Goal: Task Accomplishment & Management: Complete application form

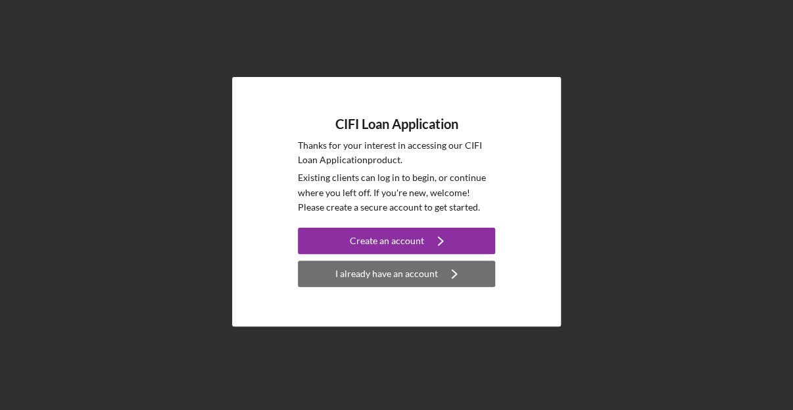
click at [418, 278] on div "I already have an account" at bounding box center [386, 273] width 103 height 26
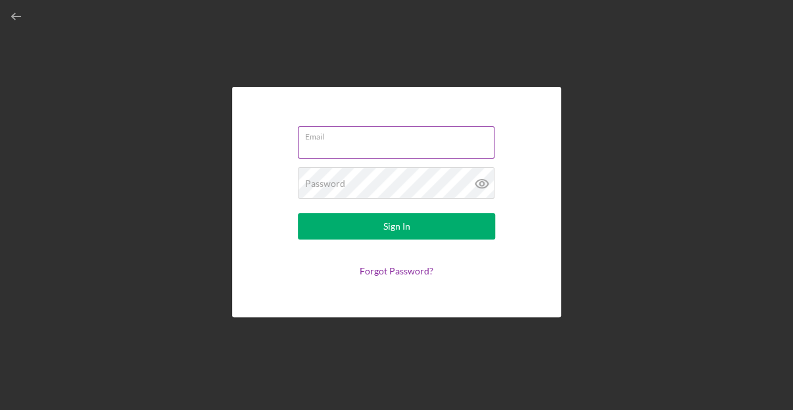
type input "[EMAIL_ADDRESS][DOMAIN_NAME]"
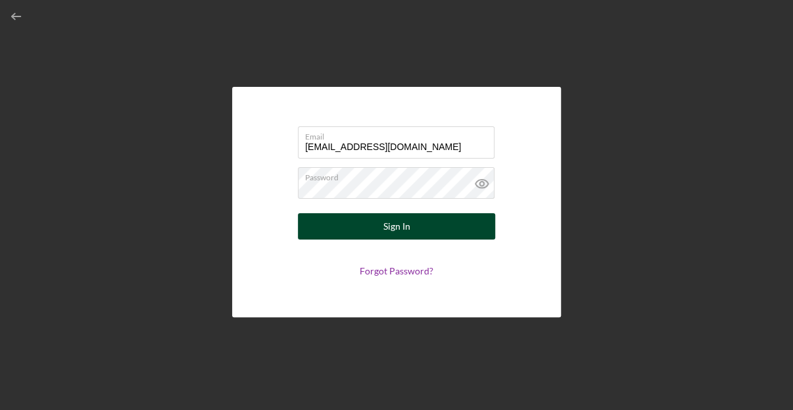
click at [395, 218] on div "Sign In" at bounding box center [396, 226] width 27 height 26
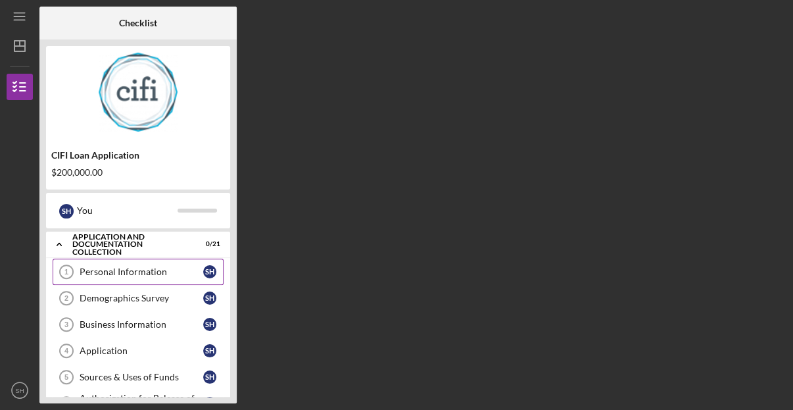
click at [148, 268] on div "Personal Information" at bounding box center [142, 271] width 124 height 11
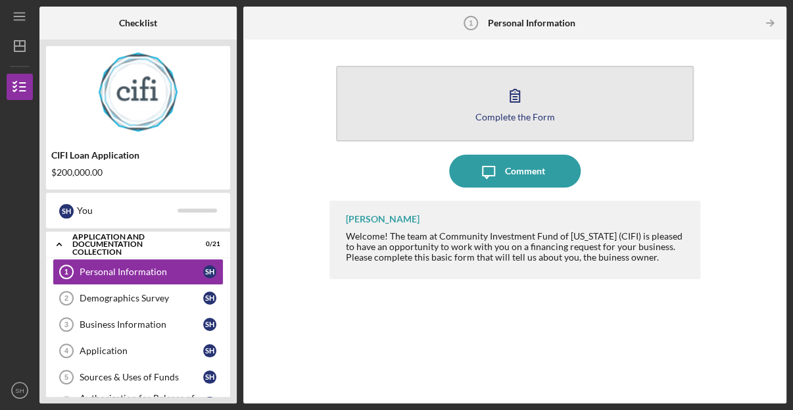
click at [516, 98] on icon "button" at bounding box center [515, 95] width 33 height 33
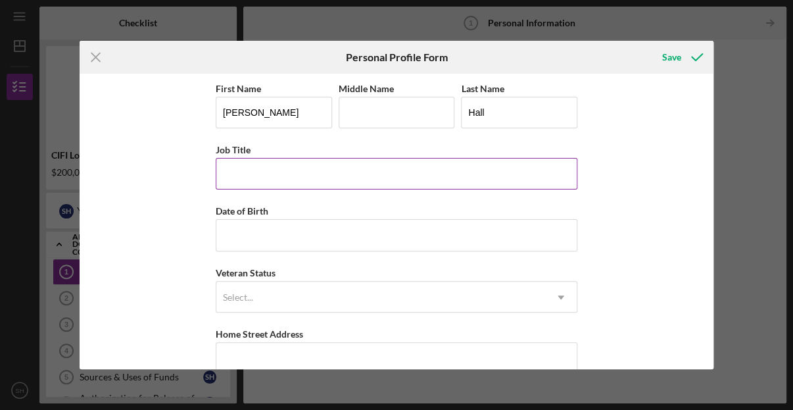
click at [270, 170] on input "Job Title" at bounding box center [397, 174] width 362 height 32
type input "Co-Founder"
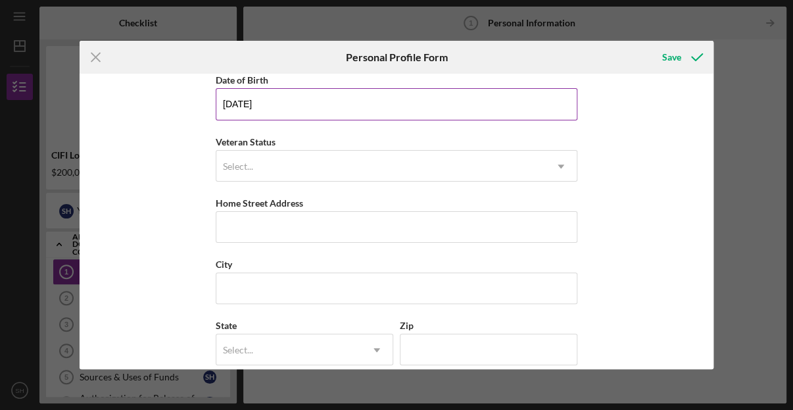
scroll to position [132, 0]
type input "[DATE]"
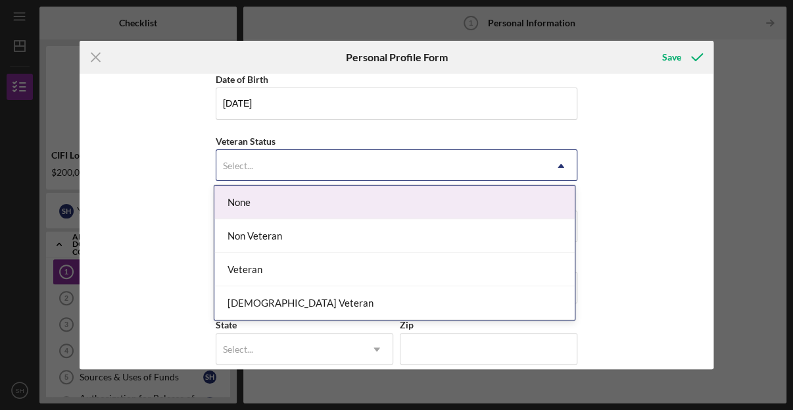
click at [533, 163] on div "Select..." at bounding box center [380, 166] width 329 height 30
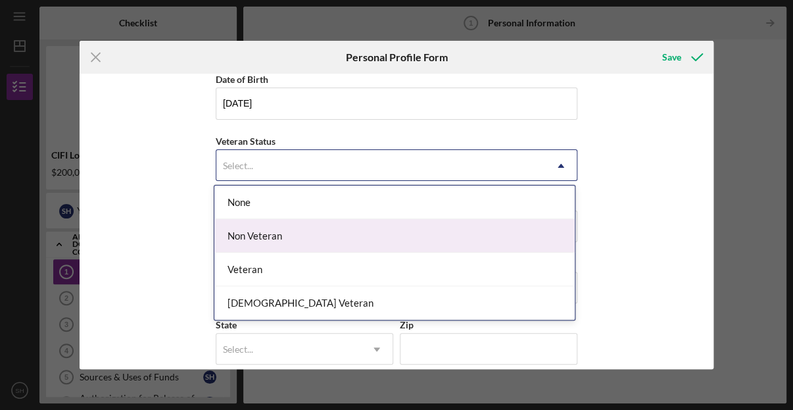
click at [251, 228] on div "Non Veteran" at bounding box center [394, 236] width 360 height 34
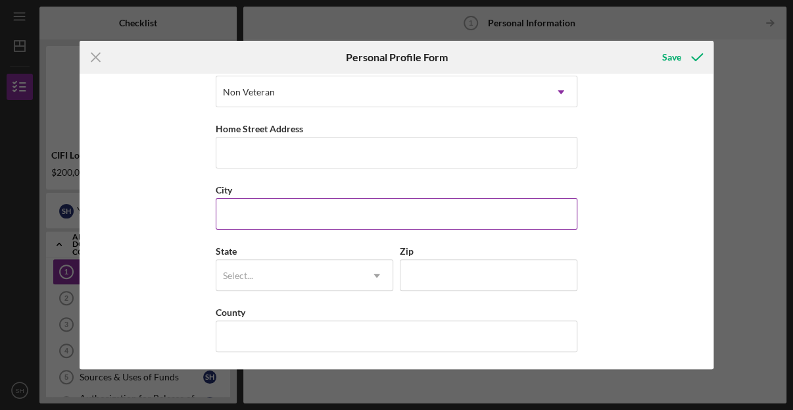
scroll to position [205, 0]
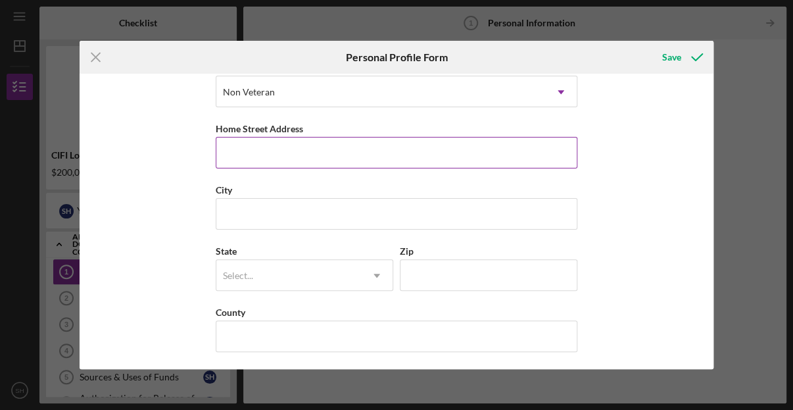
click at [250, 164] on input "Home Street Address" at bounding box center [397, 153] width 362 height 32
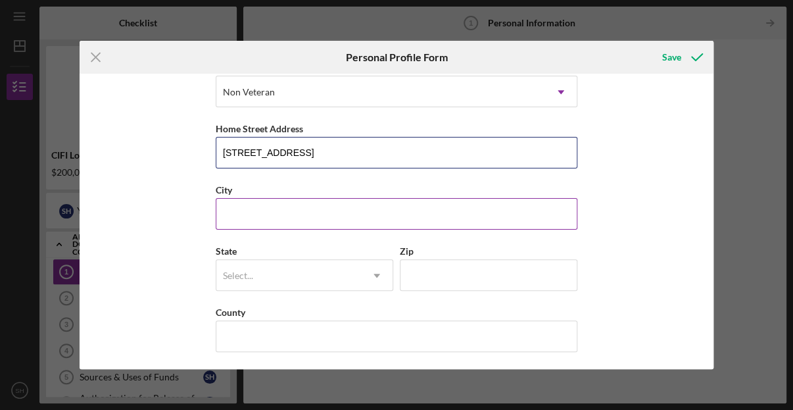
type input "[STREET_ADDRESS]"
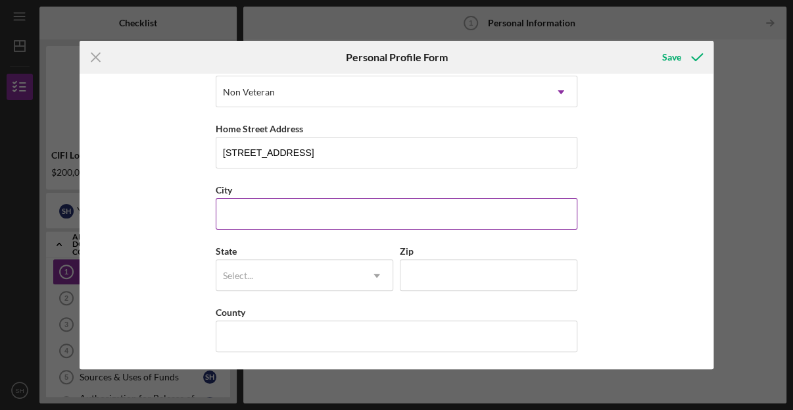
click at [241, 205] on input "City" at bounding box center [397, 214] width 362 height 32
type input "[GEOGRAPHIC_DATA][PERSON_NAME]"
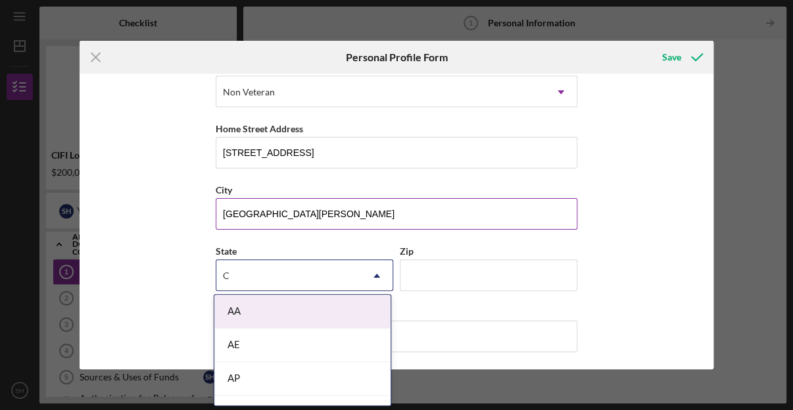
type input "CA"
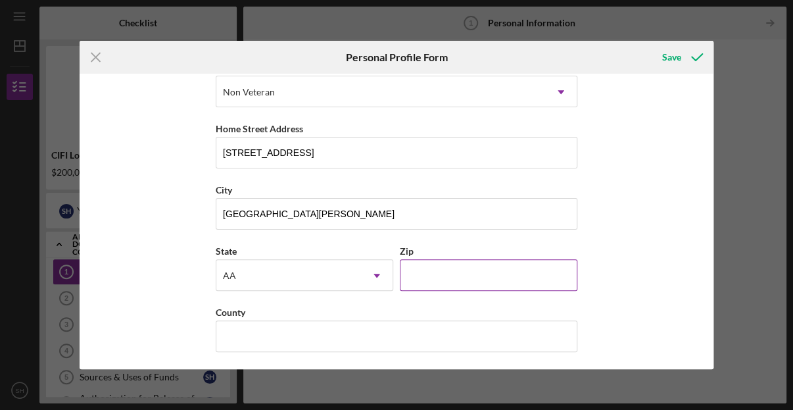
click at [413, 268] on input "Zip" at bounding box center [489, 275] width 178 height 32
type input "95125"
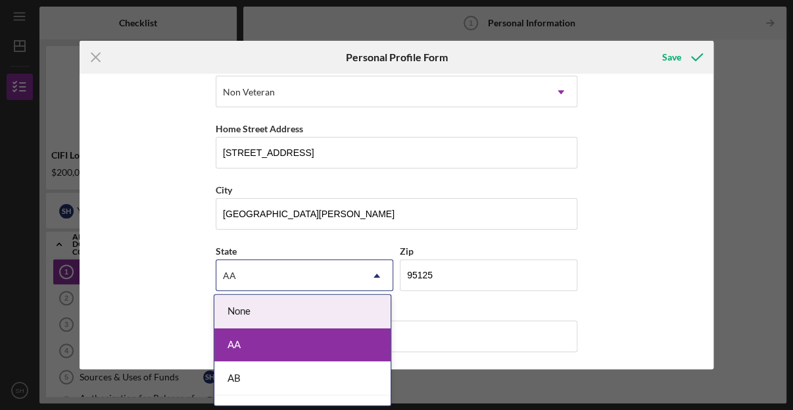
click at [378, 276] on icon "Icon/Dropdown Arrow" at bounding box center [377, 276] width 32 height 32
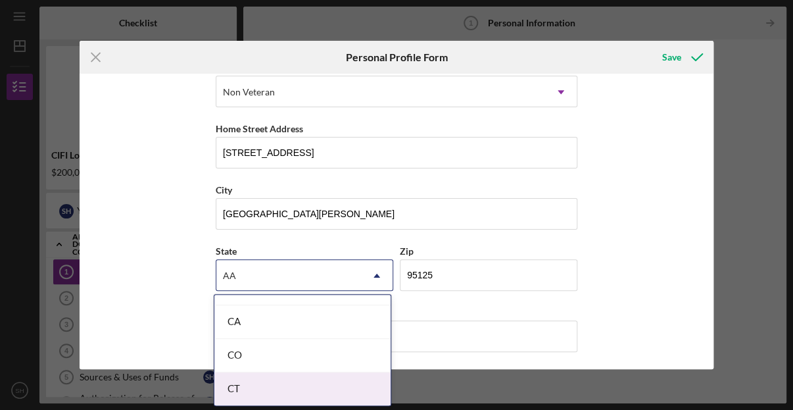
scroll to position [329, 0]
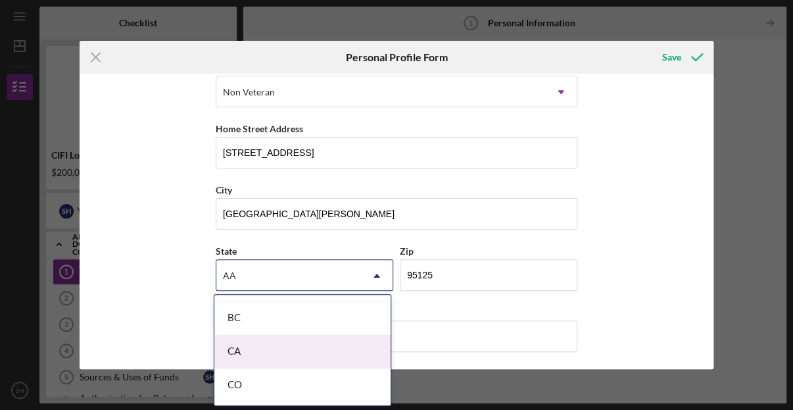
click at [276, 360] on div "CA" at bounding box center [302, 352] width 176 height 34
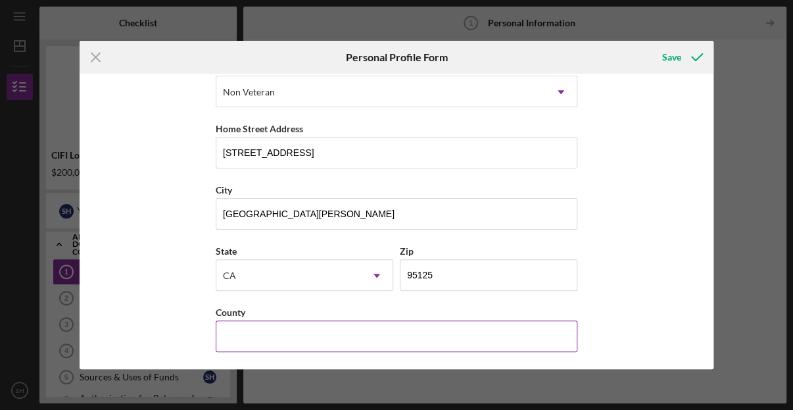
click at [243, 329] on input "County" at bounding box center [397, 336] width 362 height 32
type input "Santa Clara"
click at [659, 244] on div "First Name [PERSON_NAME] Middle Name Last Name [PERSON_NAME] Job Title Co-Found…" at bounding box center [397, 221] width 635 height 295
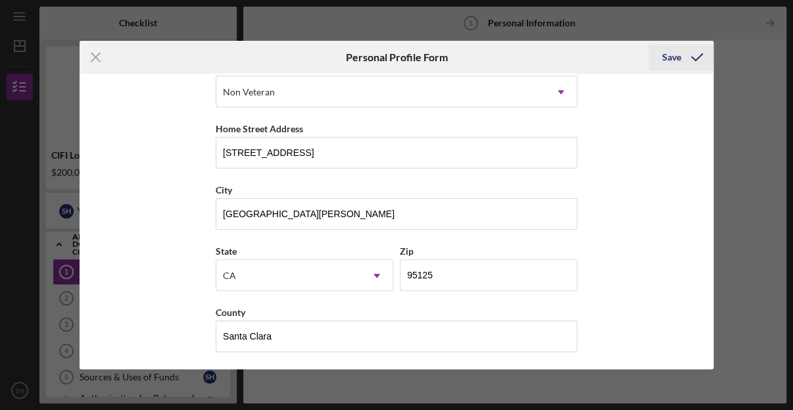
click at [666, 55] on div "Save" at bounding box center [671, 57] width 19 height 26
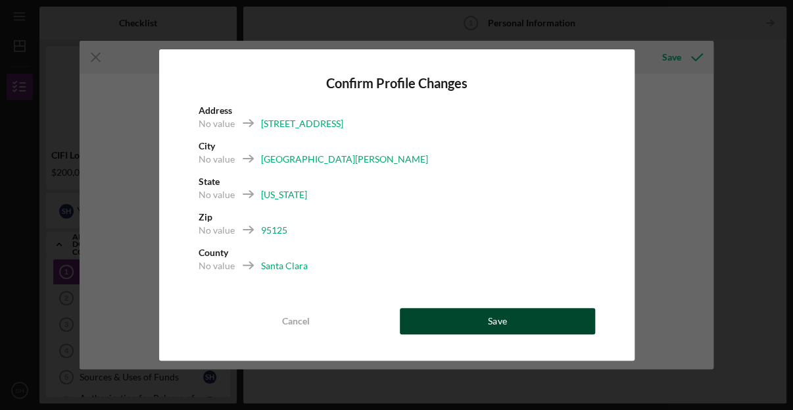
click at [481, 316] on button "Save" at bounding box center [497, 321] width 195 height 26
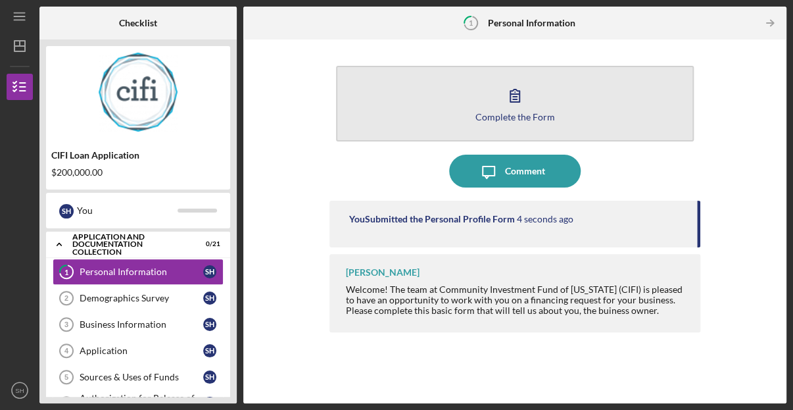
click at [503, 116] on div "Complete the Form" at bounding box center [515, 117] width 80 height 10
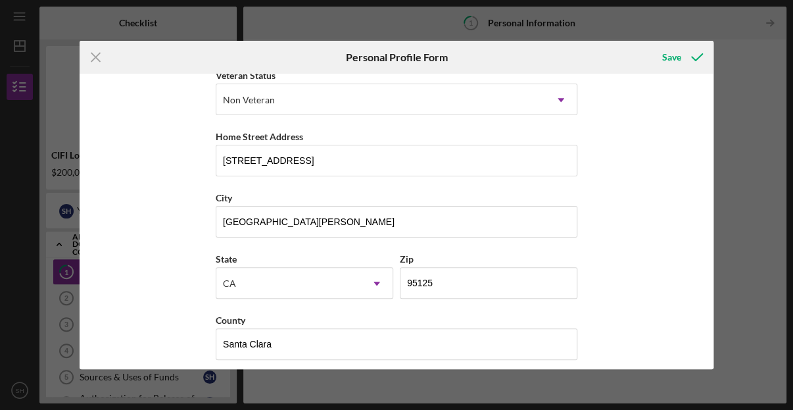
scroll to position [205, 0]
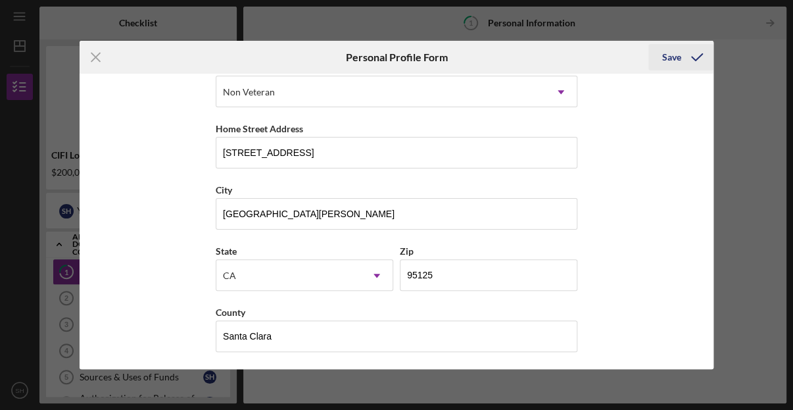
click at [666, 54] on div "Save" at bounding box center [671, 57] width 19 height 26
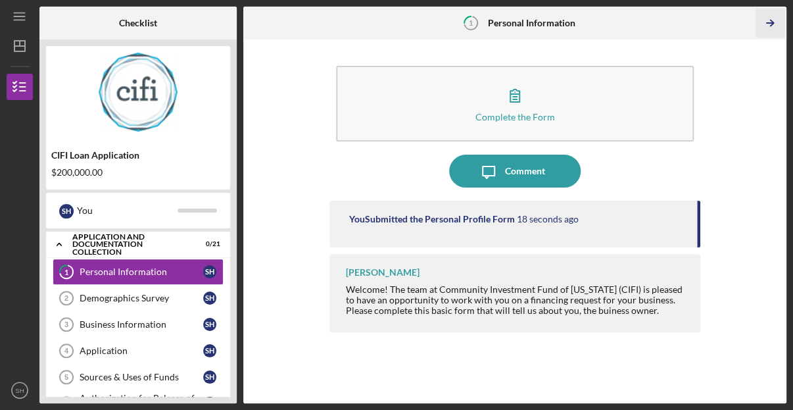
click at [773, 22] on icon "Icon/Table Pagination Arrow" at bounding box center [770, 24] width 30 height 30
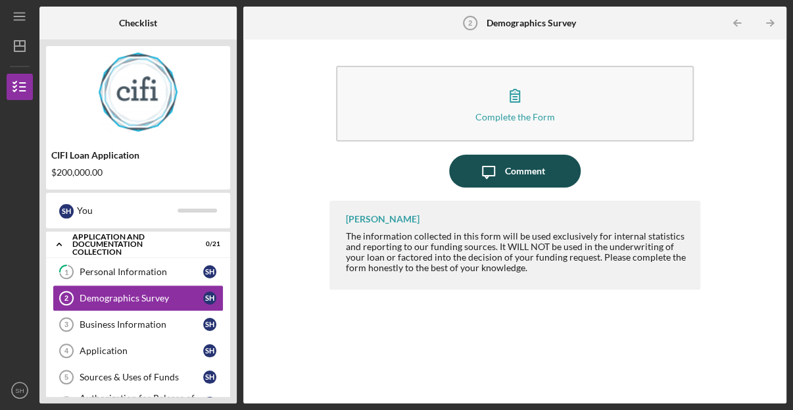
click at [521, 174] on div "Comment" at bounding box center [525, 171] width 40 height 33
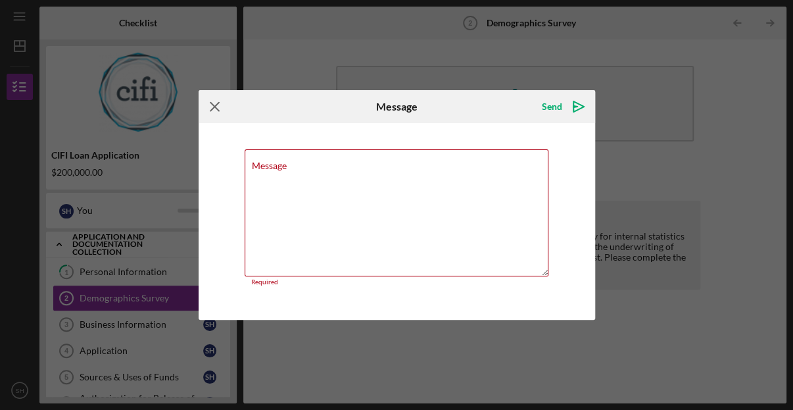
click at [215, 112] on icon "Icon/Menu Close" at bounding box center [215, 106] width 33 height 33
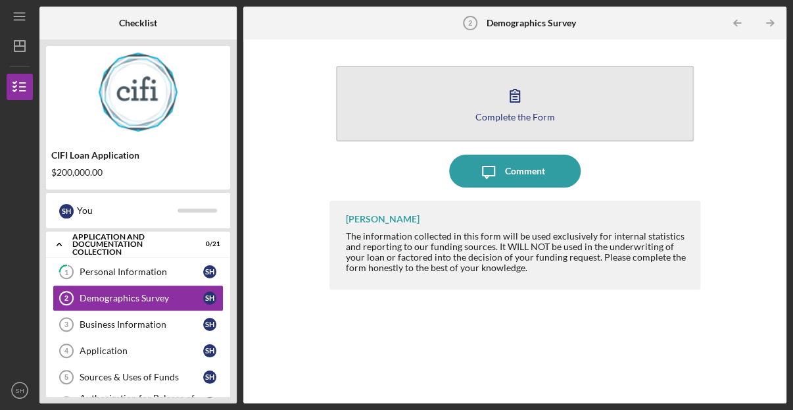
click at [545, 102] on button "Complete the Form Form" at bounding box center [515, 104] width 358 height 76
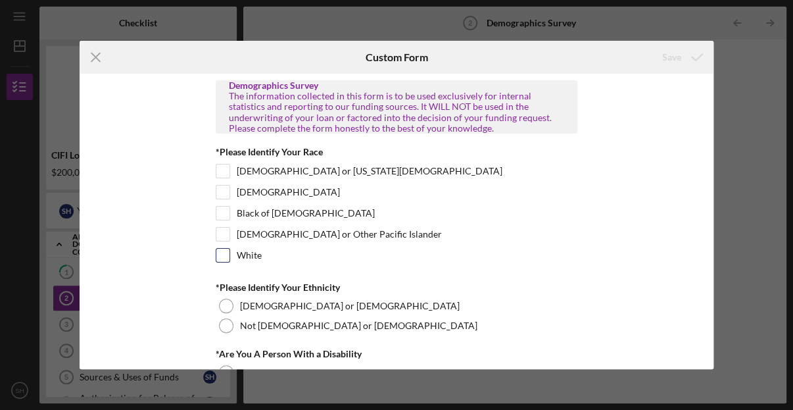
drag, startPoint x: 224, startPoint y: 252, endPoint x: 233, endPoint y: 253, distance: 9.2
click at [225, 252] on input "White" at bounding box center [222, 255] width 13 height 13
checkbox input "true"
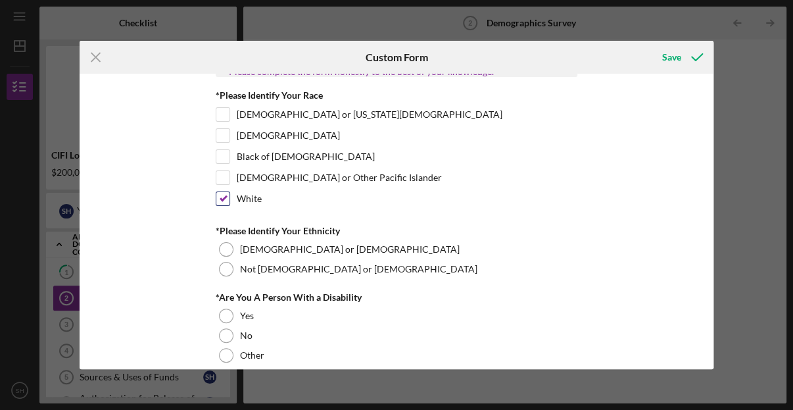
scroll to position [132, 0]
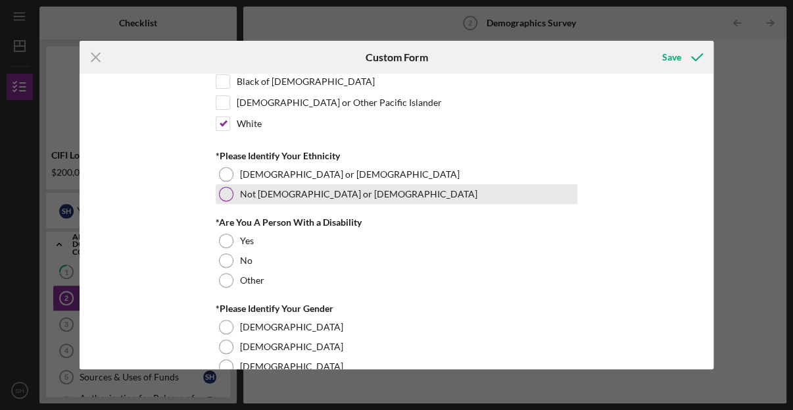
click at [221, 193] on div at bounding box center [226, 194] width 14 height 14
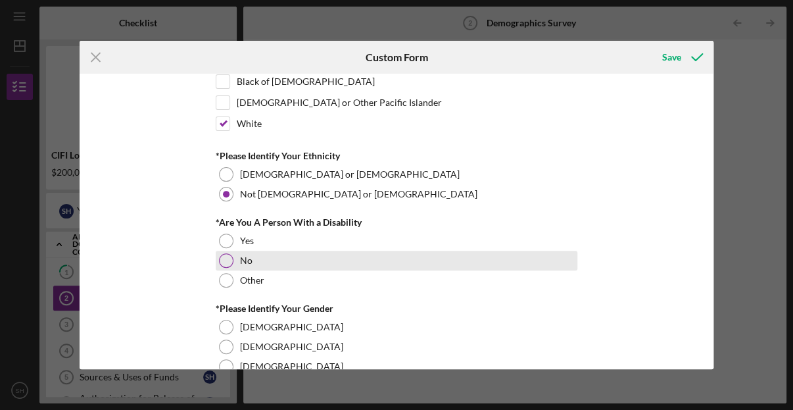
click at [226, 258] on div at bounding box center [226, 260] width 14 height 14
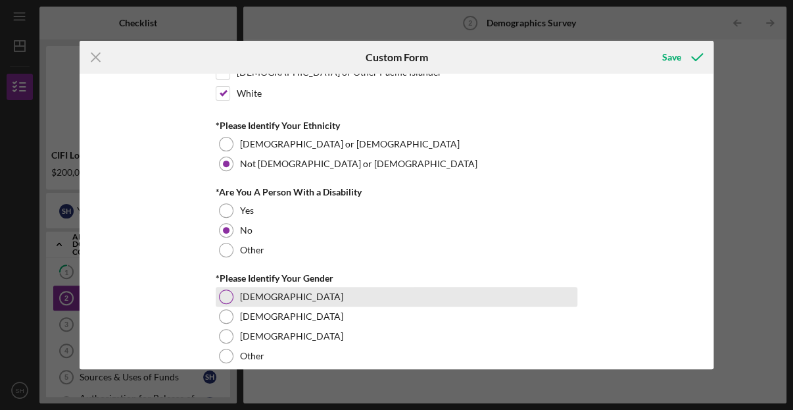
scroll to position [176, 0]
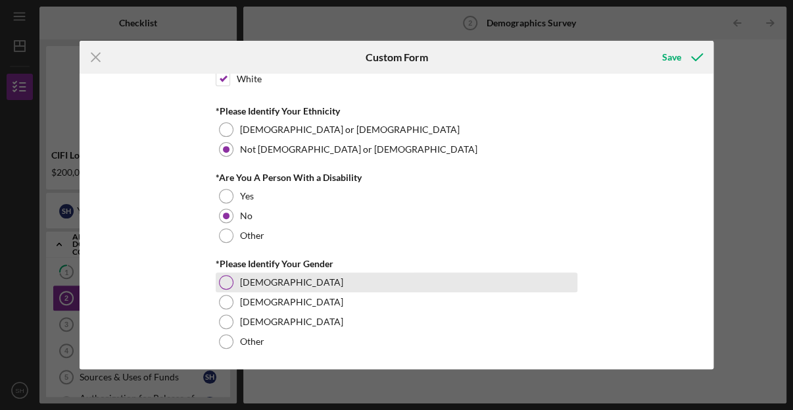
drag, startPoint x: 226, startPoint y: 281, endPoint x: 305, endPoint y: 280, distance: 79.6
click at [226, 280] on div at bounding box center [226, 282] width 14 height 14
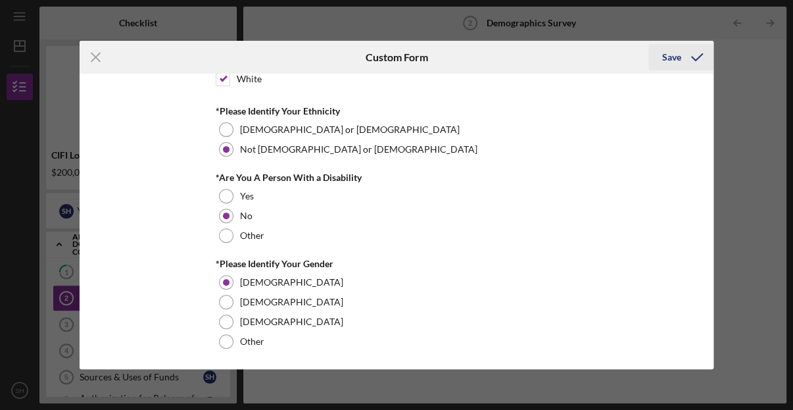
click at [663, 65] on div "Save" at bounding box center [671, 57] width 19 height 26
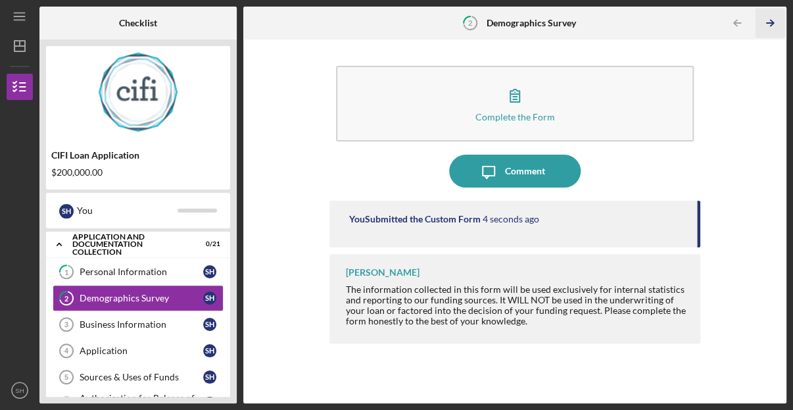
click at [763, 21] on icon "Icon/Table Pagination Arrow" at bounding box center [770, 24] width 30 height 30
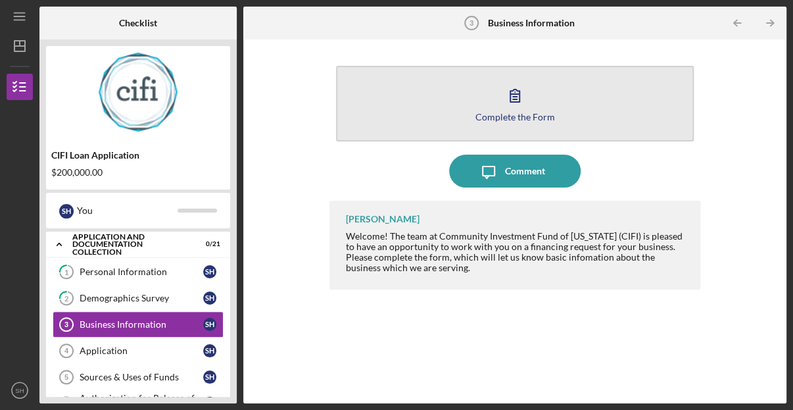
click at [518, 102] on icon "button" at bounding box center [514, 95] width 9 height 12
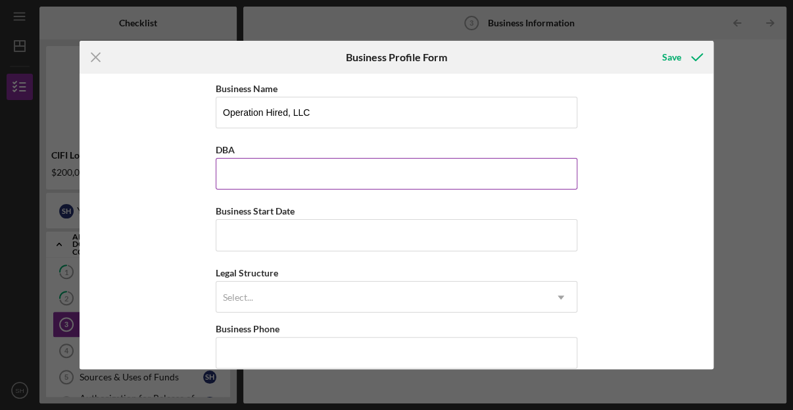
click at [255, 172] on input "DBA" at bounding box center [397, 174] width 362 height 32
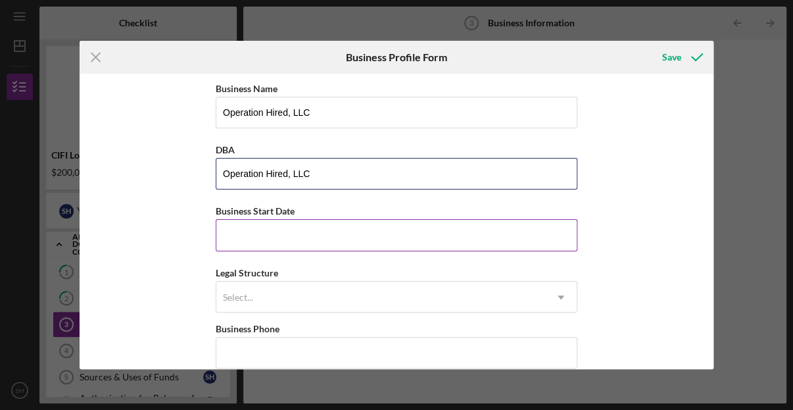
type input "Operation Hired, LLC"
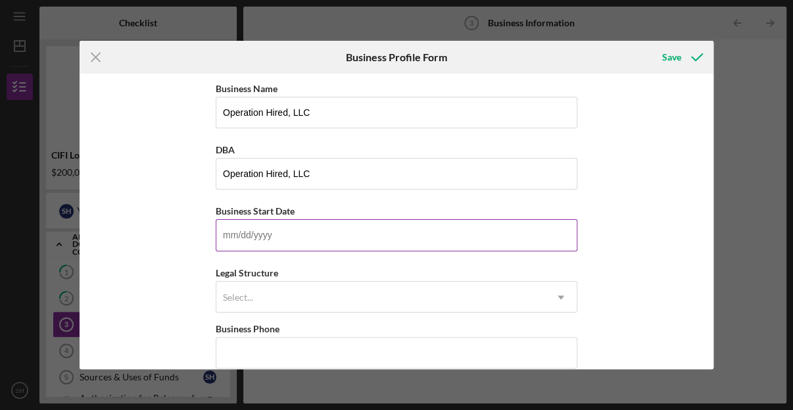
click at [270, 236] on input "Business Start Date" at bounding box center [397, 235] width 362 height 32
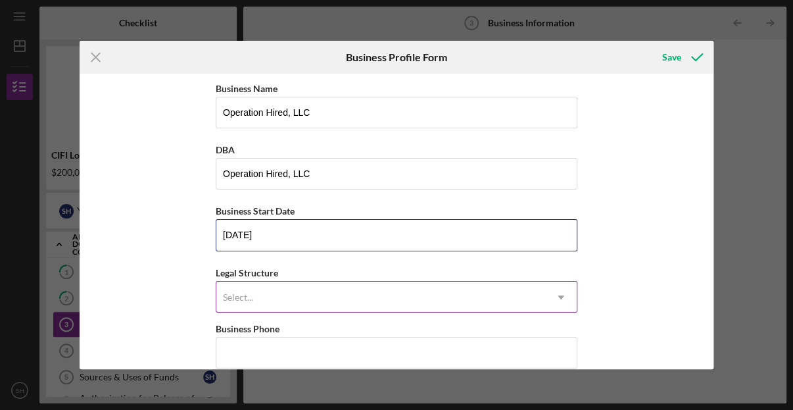
type input "[DATE]"
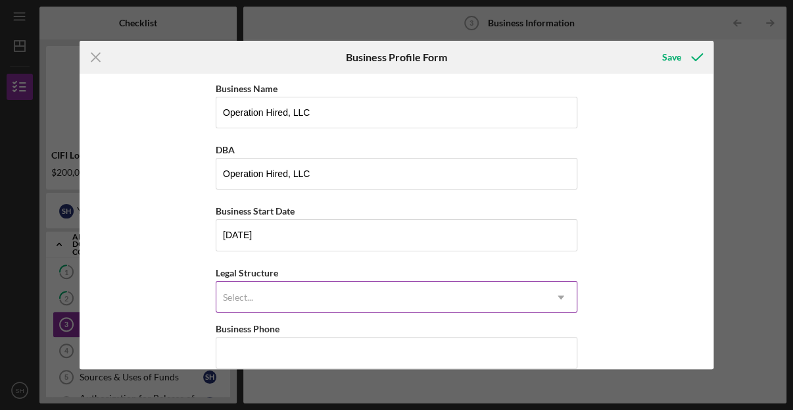
click at [282, 297] on div "Select..." at bounding box center [380, 297] width 329 height 30
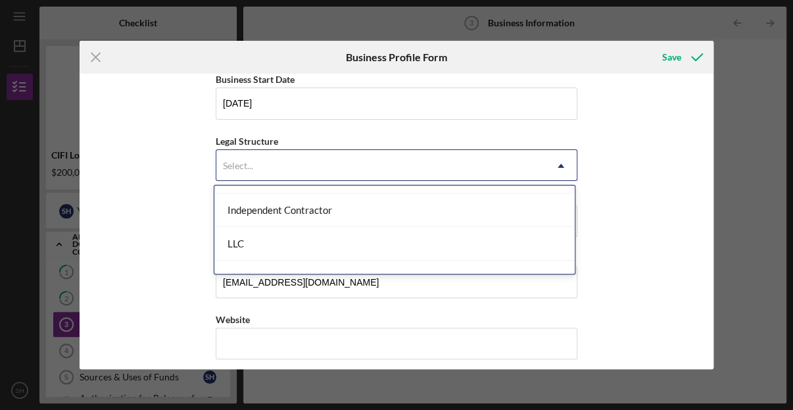
scroll to position [226, 0]
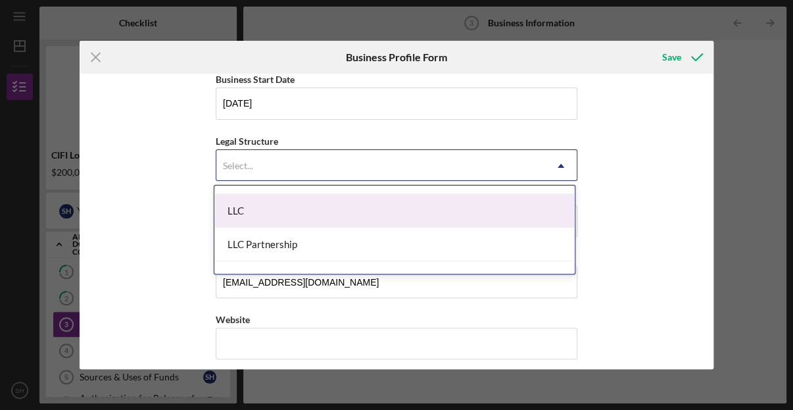
drag, startPoint x: 239, startPoint y: 207, endPoint x: 247, endPoint y: 211, distance: 8.2
click at [240, 207] on div "LLC" at bounding box center [394, 211] width 360 height 34
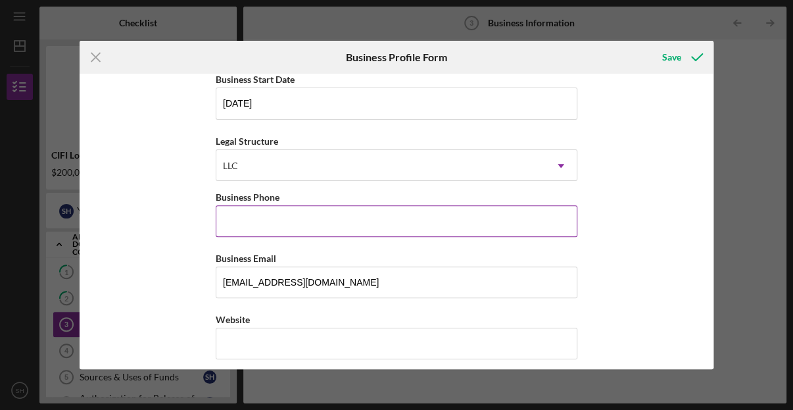
click at [258, 228] on input "Business Phone" at bounding box center [397, 221] width 362 height 32
type input "[PHONE_NUMBER]"
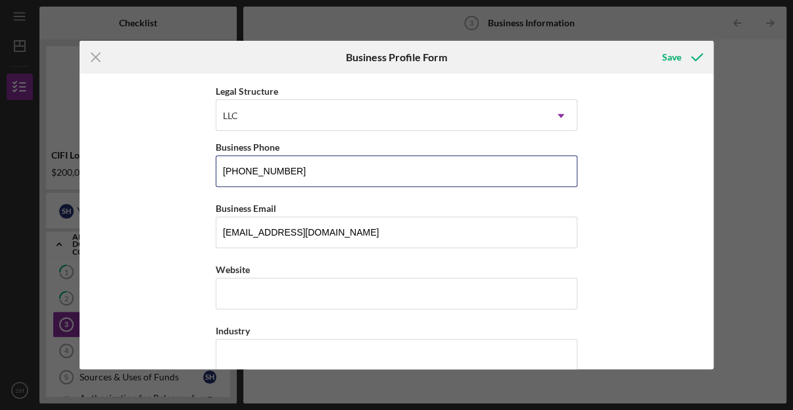
scroll to position [263, 0]
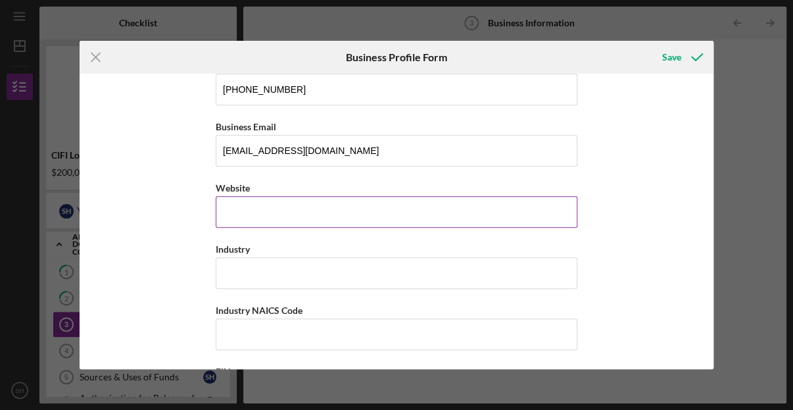
click at [233, 214] on div "Website" at bounding box center [397, 204] width 362 height 48
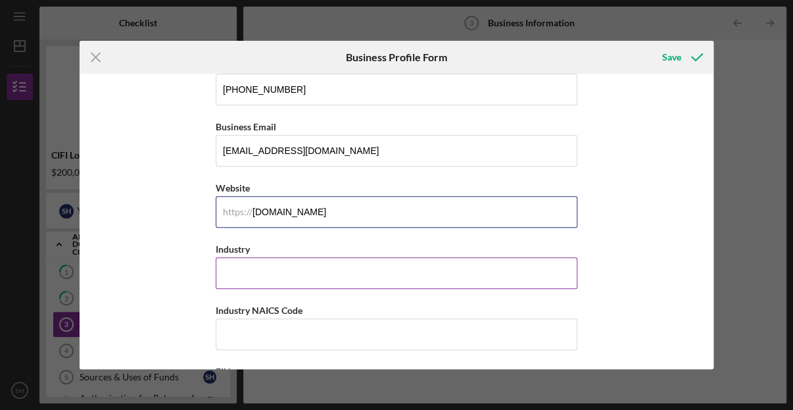
type input "[DOMAIN_NAME]"
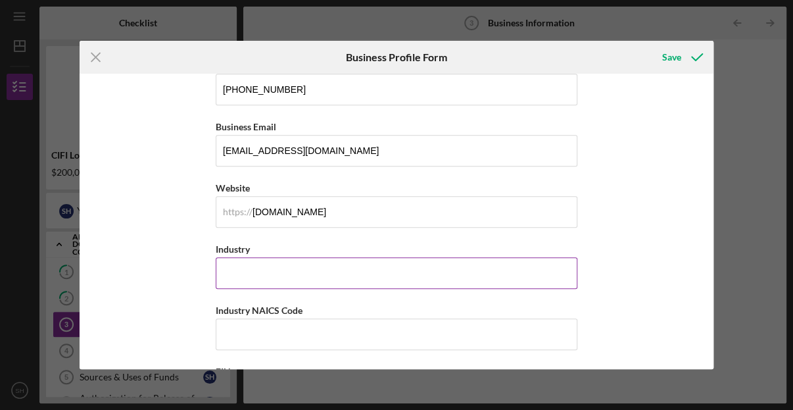
click at [243, 273] on input "Industry" at bounding box center [397, 273] width 362 height 32
type input "P"
type input "Staffing"
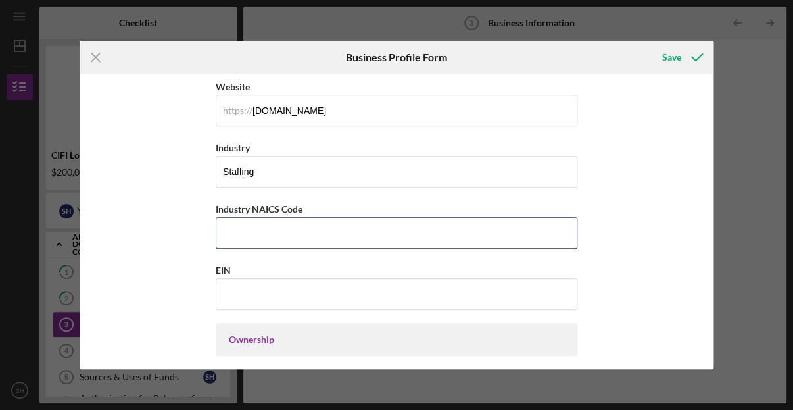
scroll to position [395, 0]
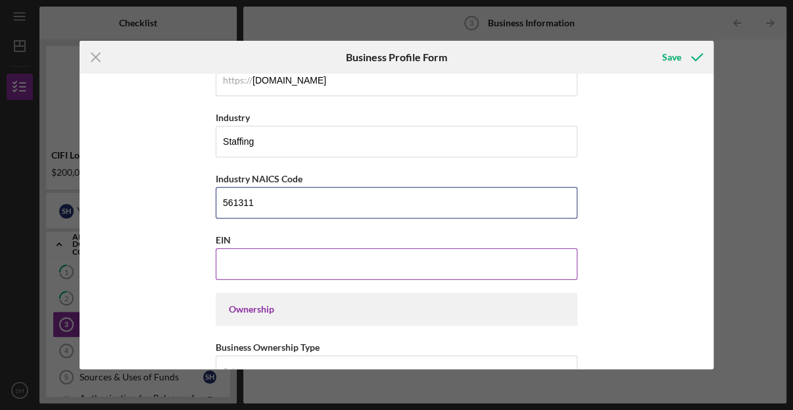
type input "561311"
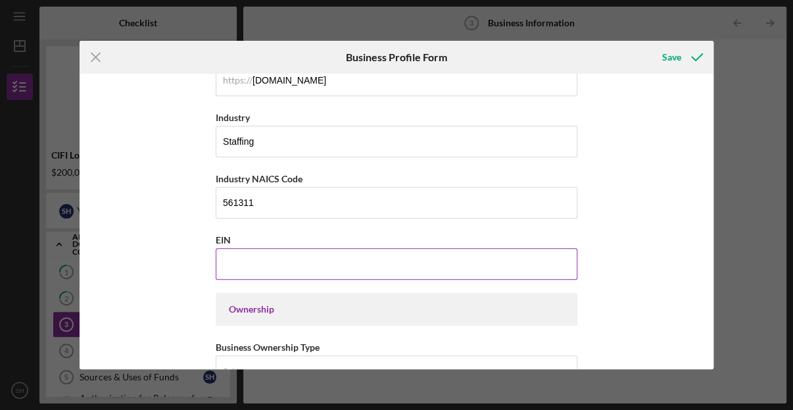
click at [231, 264] on input "EIN" at bounding box center [397, 264] width 362 height 32
click at [245, 264] on input "EIN" at bounding box center [397, 264] width 362 height 32
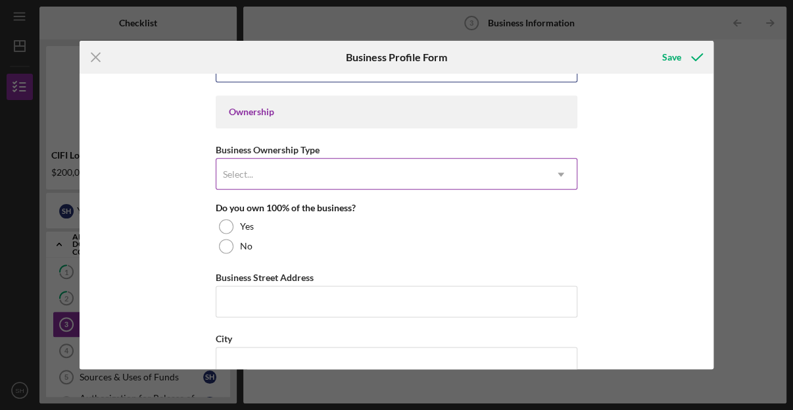
type input "[US_EMPLOYER_IDENTIFICATION_NUMBER]"
click at [302, 178] on div "Select..." at bounding box center [380, 174] width 329 height 30
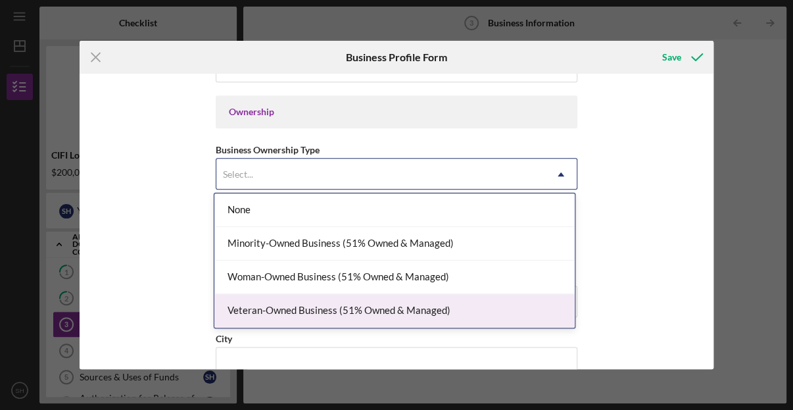
click at [310, 308] on div "Veteran-Owned Business (51% Owned & Managed)" at bounding box center [394, 311] width 360 height 34
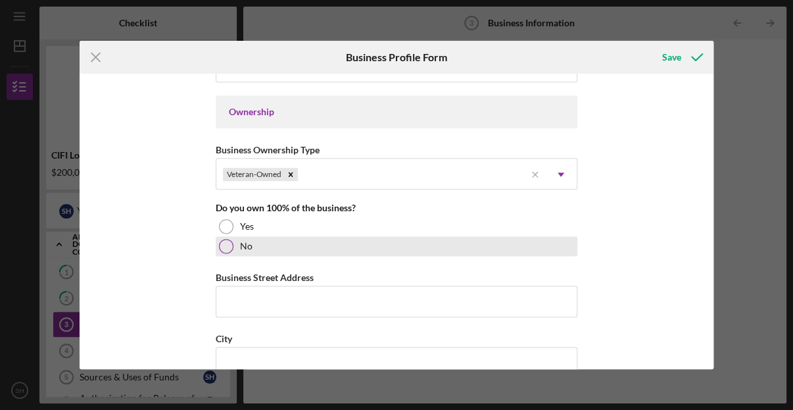
click at [226, 244] on div at bounding box center [226, 246] width 14 height 14
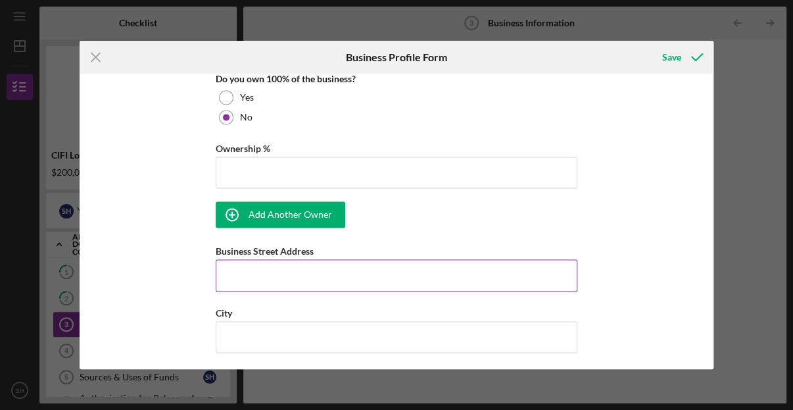
scroll to position [723, 0]
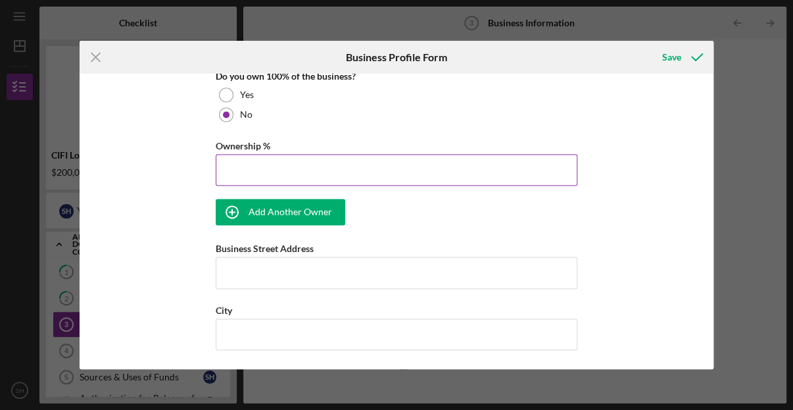
click at [247, 170] on input "Ownership %" at bounding box center [397, 170] width 362 height 32
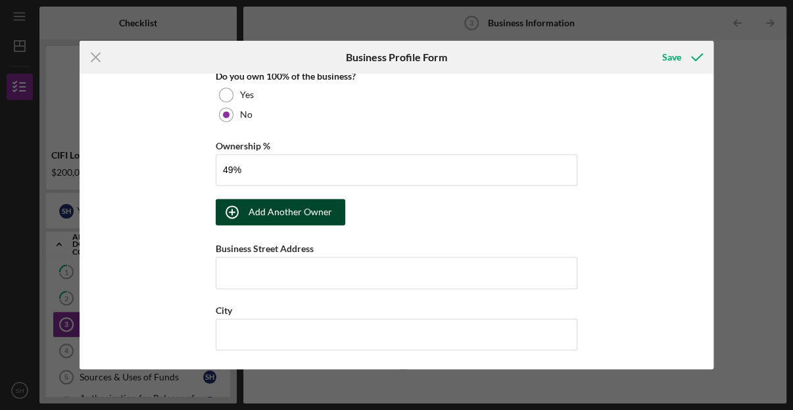
type input "49.00%"
click at [237, 210] on icon "button" at bounding box center [232, 211] width 33 height 33
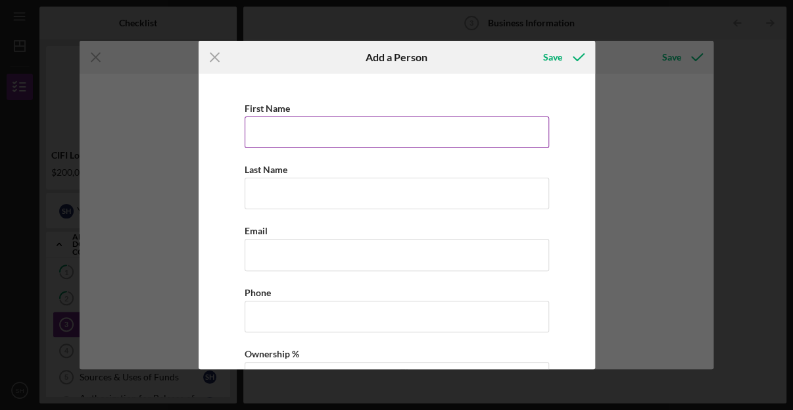
click at [284, 124] on input "First Name" at bounding box center [397, 132] width 304 height 32
type input "[PERSON_NAME]"
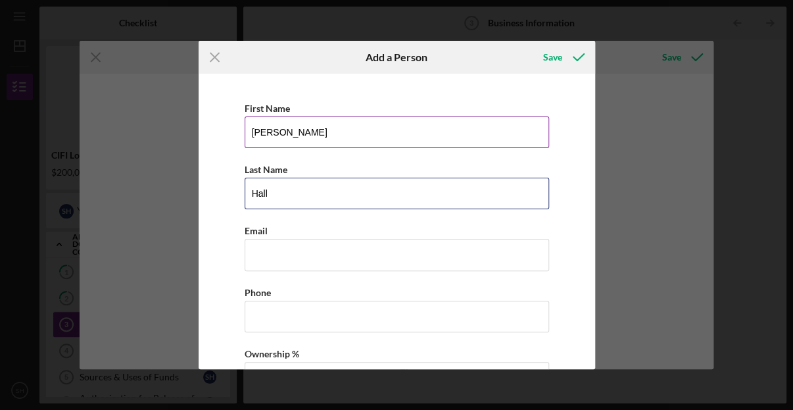
type input "Hall"
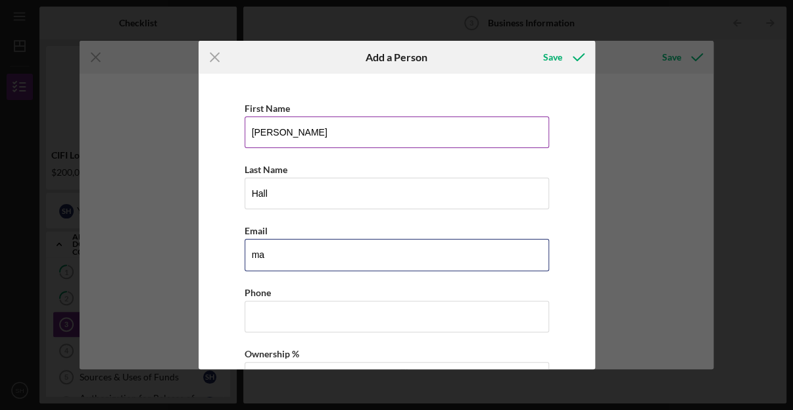
type input "[EMAIL_ADDRESS][DOMAIN_NAME]"
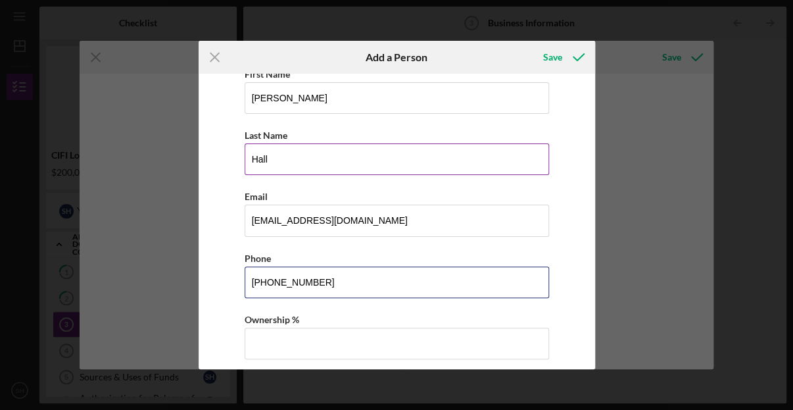
scroll to position [62, 0]
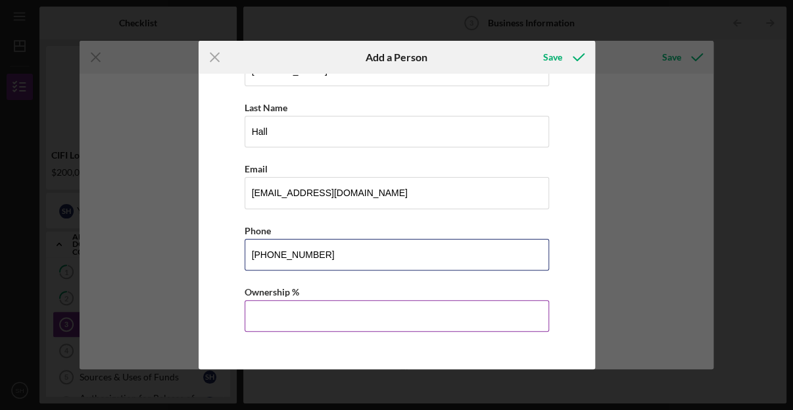
type input "[PHONE_NUMBER]"
click at [268, 302] on input "Ownership %" at bounding box center [397, 316] width 304 height 32
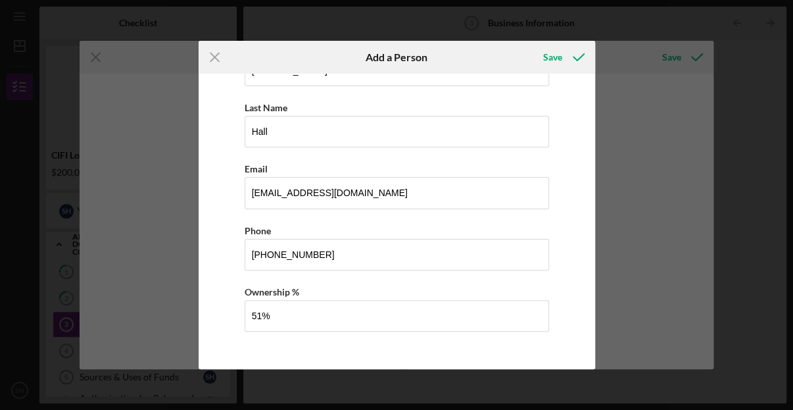
type input "51.00%"
click at [652, 221] on div "Icon/Menu Close Add a Person Save First Name [PERSON_NAME] Last Name [PERSON_NA…" at bounding box center [396, 205] width 793 height 410
click at [554, 59] on div "Save" at bounding box center [552, 57] width 19 height 26
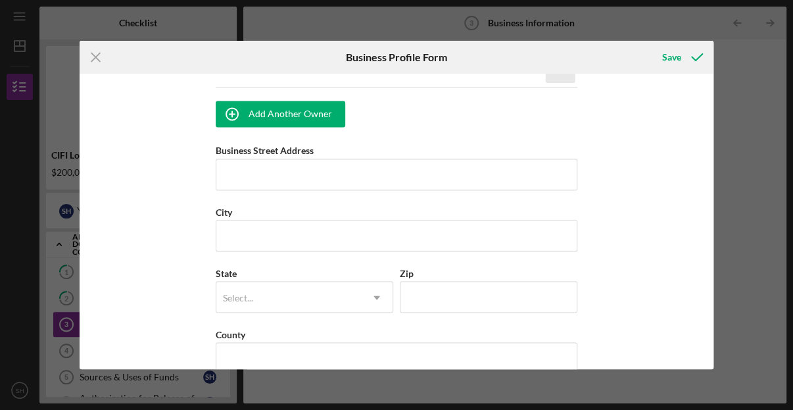
scroll to position [921, 0]
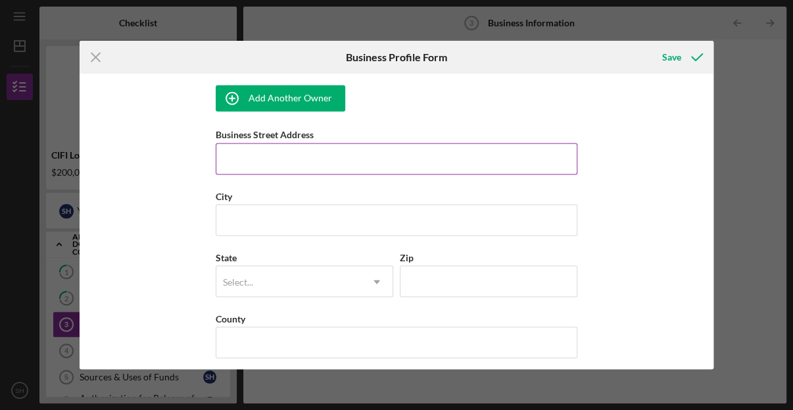
click at [300, 163] on input "Business Street Address" at bounding box center [397, 159] width 362 height 32
type input "[STREET_ADDRESS]"
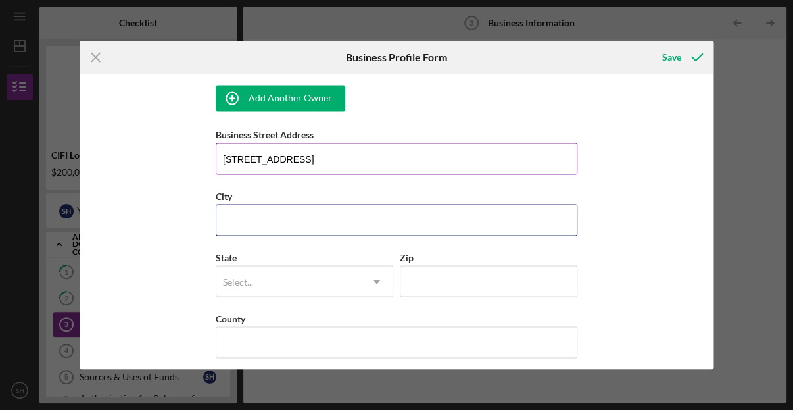
type input "[GEOGRAPHIC_DATA]"
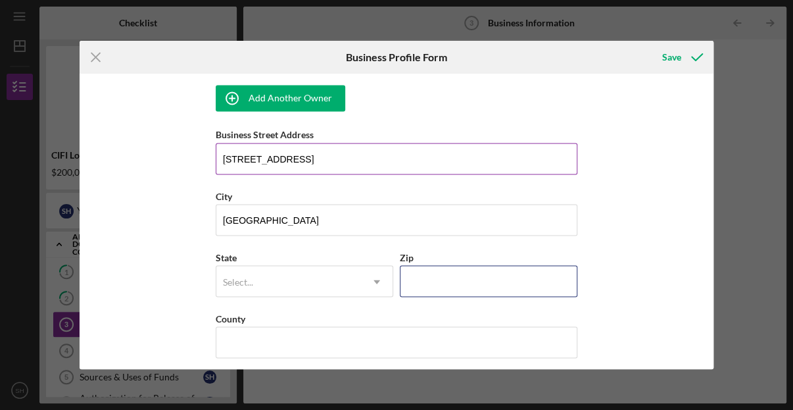
type input "46236"
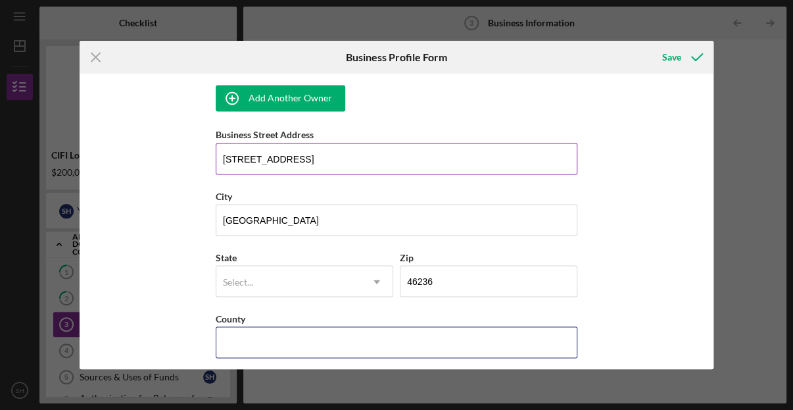
type input "IN"
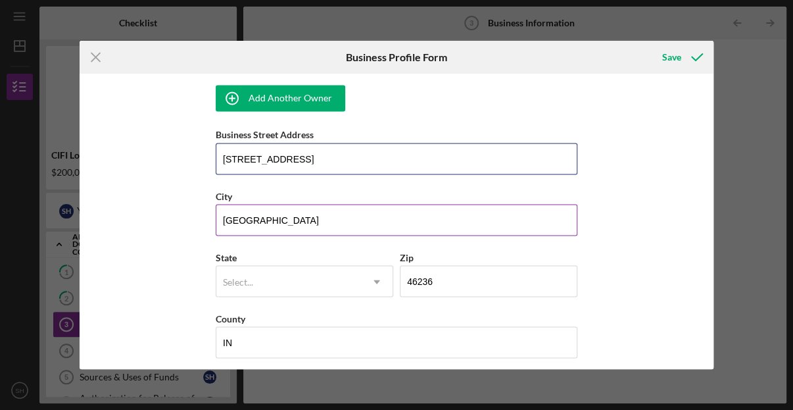
scroll to position [986, 0]
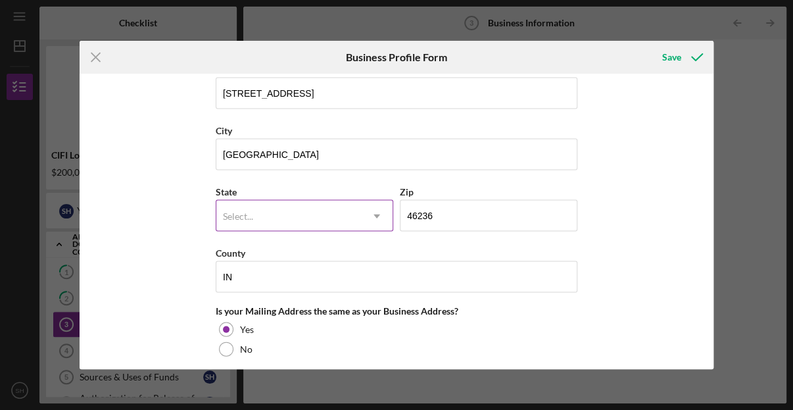
click at [242, 210] on div "Select..." at bounding box center [238, 215] width 30 height 11
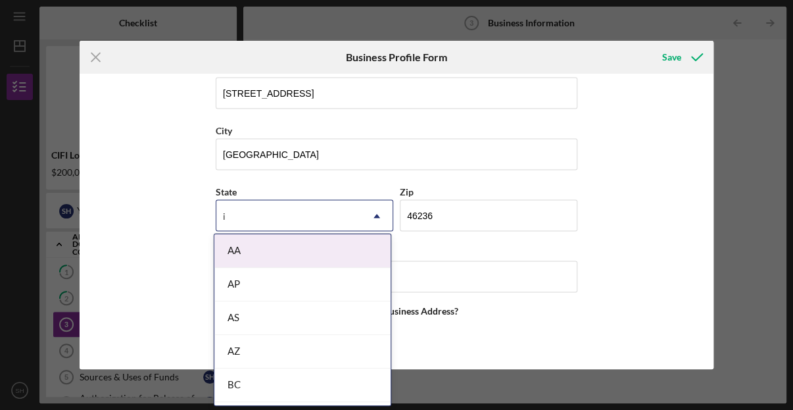
type input "in"
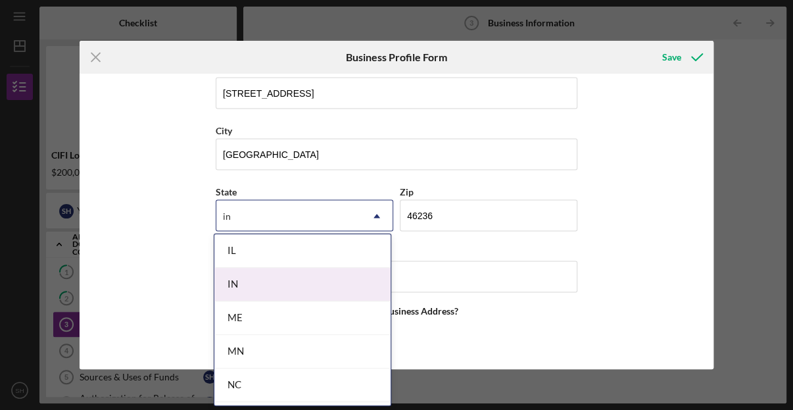
click at [249, 276] on div "IN" at bounding box center [302, 285] width 176 height 34
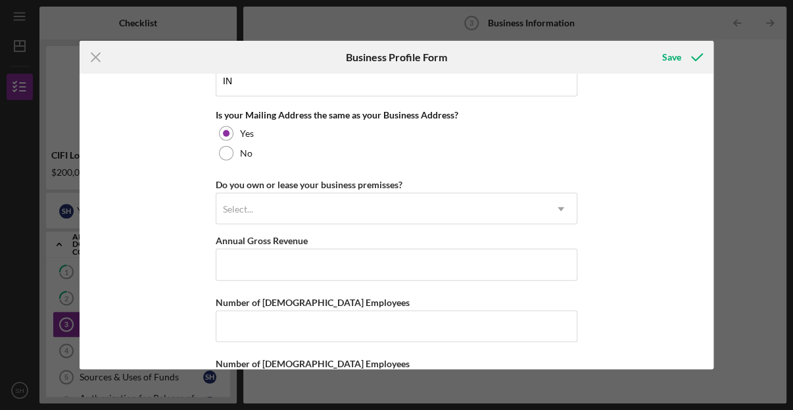
scroll to position [1184, 0]
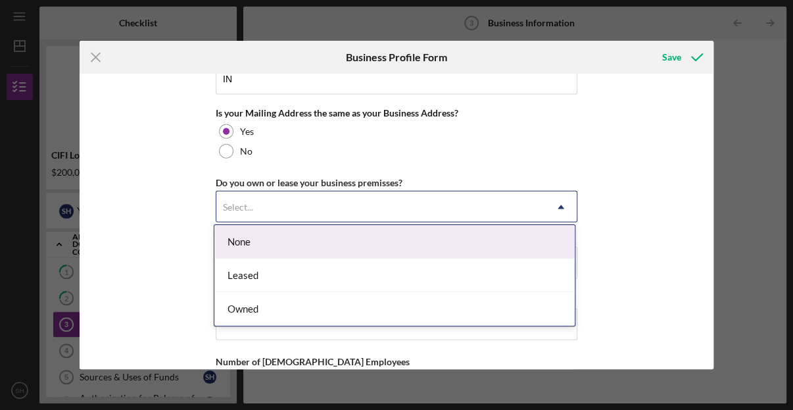
click at [552, 207] on icon "Icon/Dropdown Arrow" at bounding box center [561, 207] width 32 height 32
click at [249, 248] on div "None" at bounding box center [394, 242] width 360 height 34
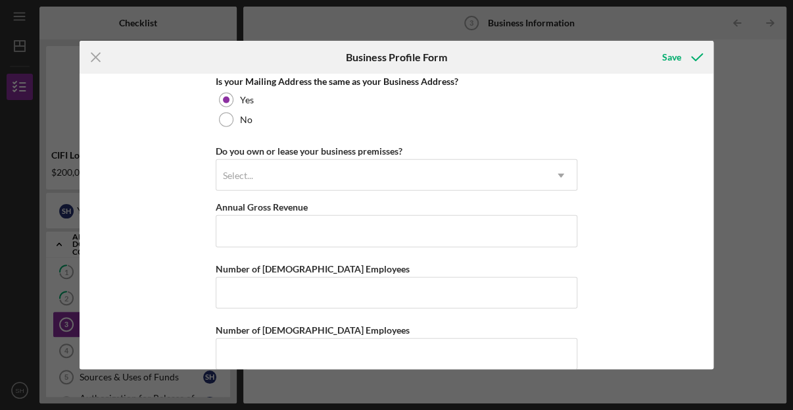
scroll to position [1231, 0]
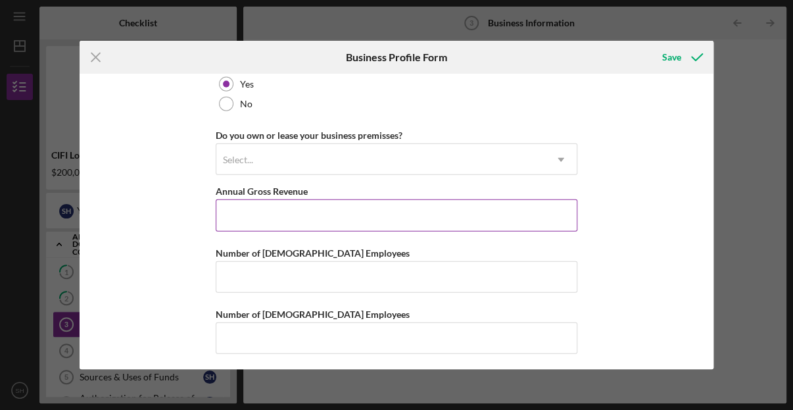
click at [235, 213] on input "Annual Gross Revenue" at bounding box center [397, 215] width 362 height 32
type input "$150,000"
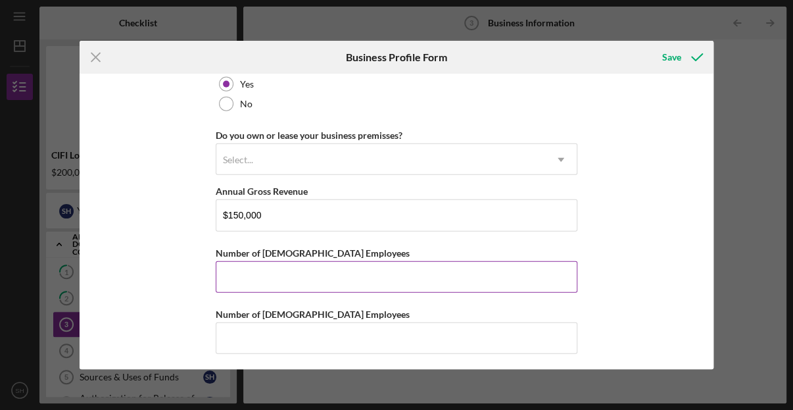
click at [247, 276] on input "Number of [DEMOGRAPHIC_DATA] Employees" at bounding box center [397, 277] width 362 height 32
type input "2"
drag, startPoint x: 111, startPoint y: 291, endPoint x: 174, endPoint y: 294, distance: 62.5
click at [112, 291] on div "Business Name Operation Hired, LLC DBA Operation Hired, LLC Business Start Date…" at bounding box center [397, 221] width 635 height 295
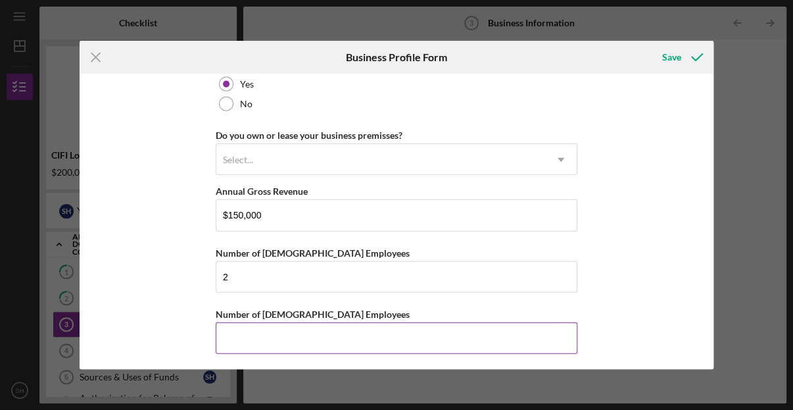
click at [237, 337] on input "Number of [DEMOGRAPHIC_DATA] Employees" at bounding box center [397, 338] width 362 height 32
type input "0"
click at [679, 57] on div "Save" at bounding box center [671, 57] width 19 height 26
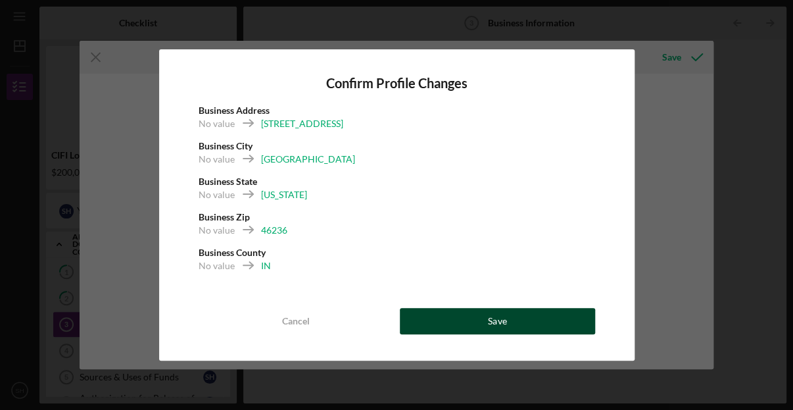
click at [525, 325] on button "Save" at bounding box center [497, 321] width 195 height 26
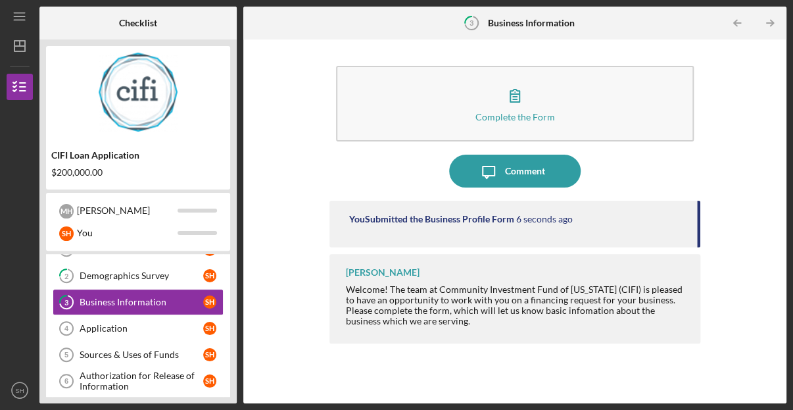
scroll to position [66, 0]
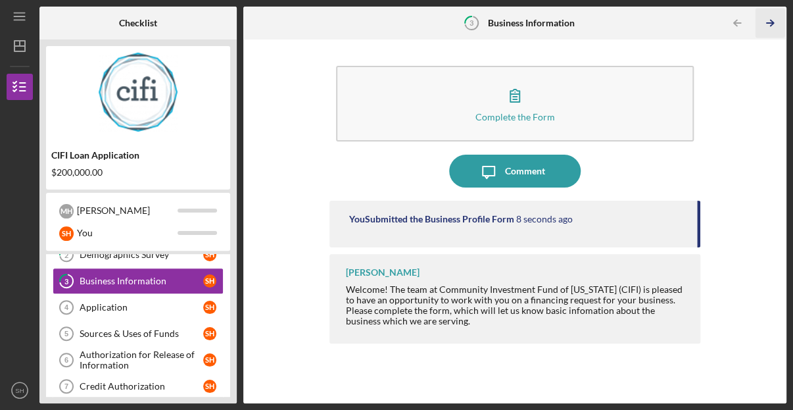
click at [765, 22] on icon "Icon/Table Pagination Arrow" at bounding box center [770, 24] width 30 height 30
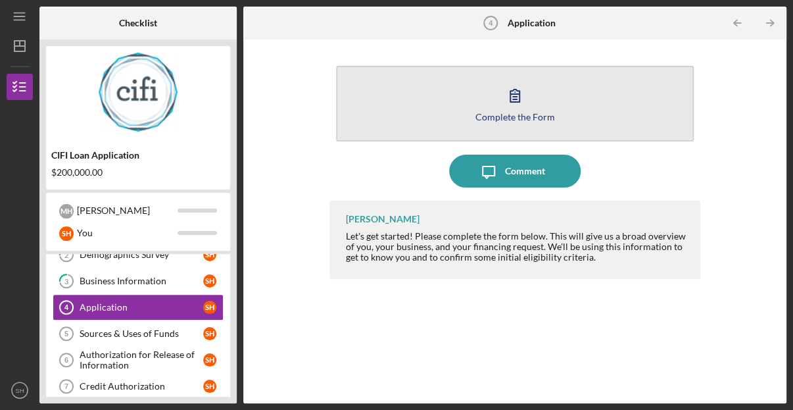
click at [541, 112] on div "Complete the Form" at bounding box center [515, 117] width 80 height 10
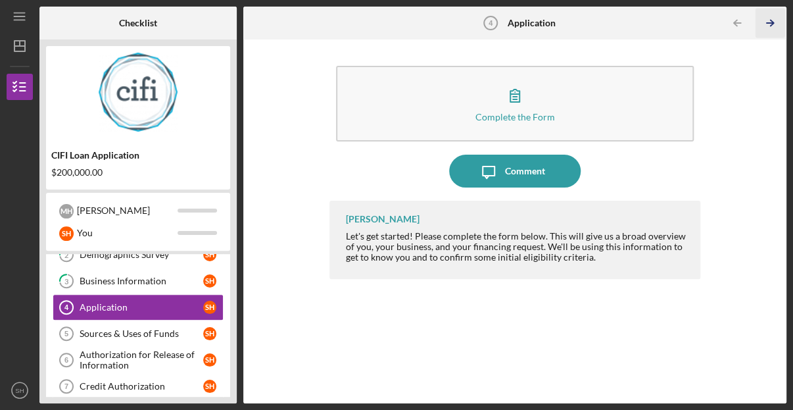
click at [766, 23] on icon "Icon/Table Pagination Arrow" at bounding box center [770, 24] width 30 height 30
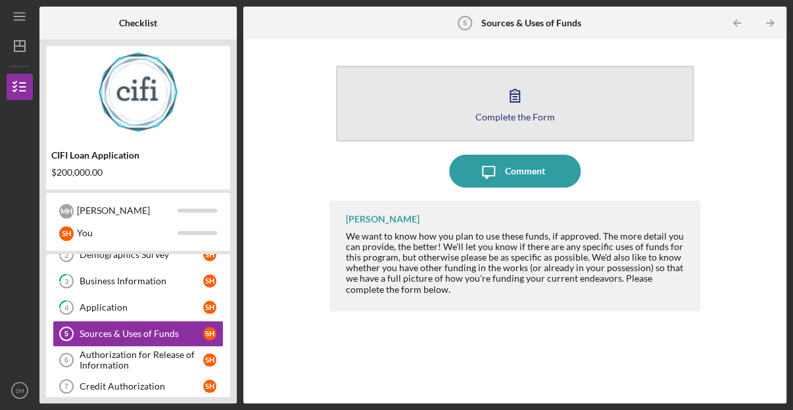
click at [513, 109] on icon "button" at bounding box center [515, 95] width 33 height 33
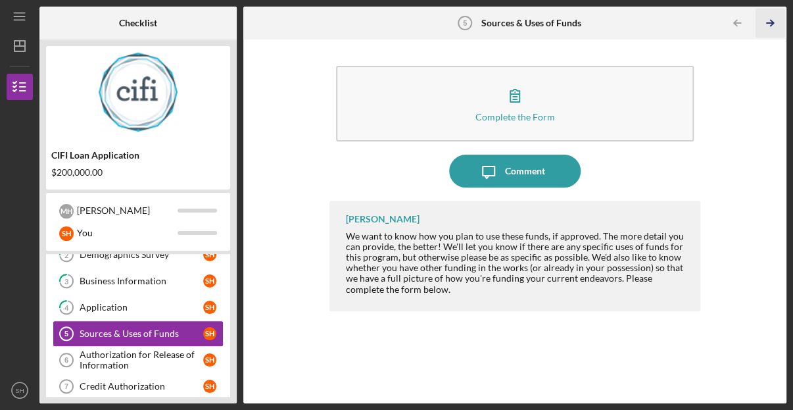
click at [764, 23] on icon "Icon/Table Pagination Arrow" at bounding box center [770, 24] width 30 height 30
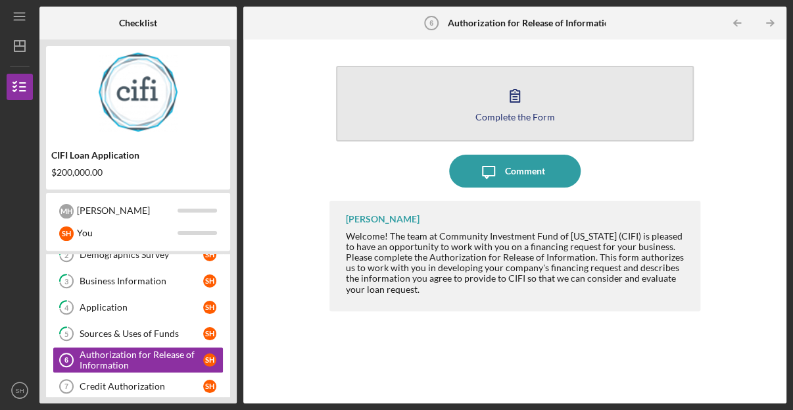
click at [513, 99] on icon "button" at bounding box center [514, 95] width 9 height 12
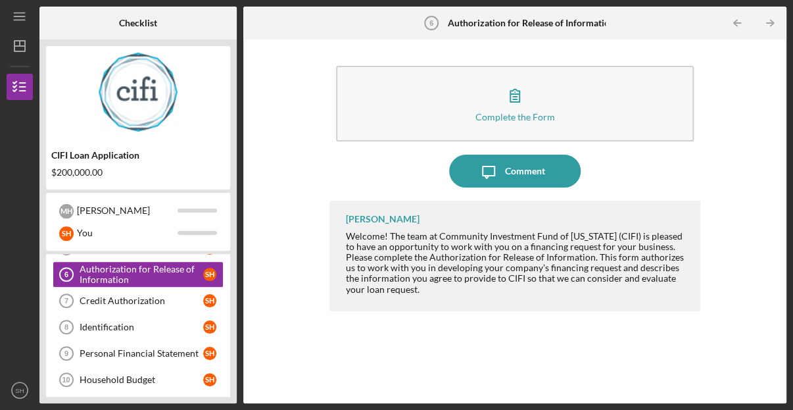
scroll to position [181, 0]
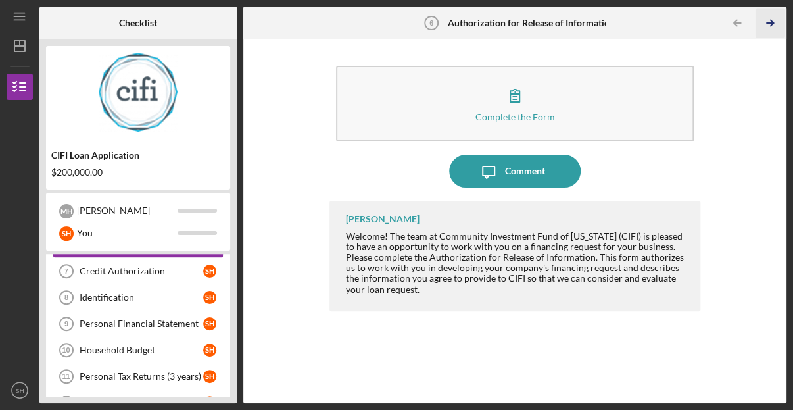
click at [768, 22] on icon "Icon/Table Pagination Arrow" at bounding box center [770, 24] width 30 height 30
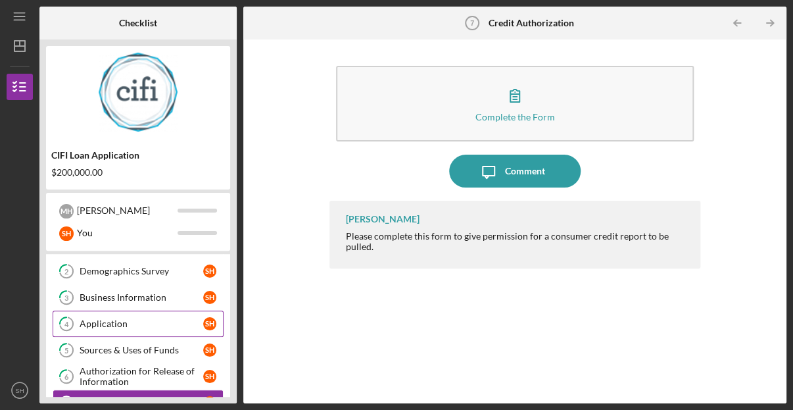
scroll to position [115, 0]
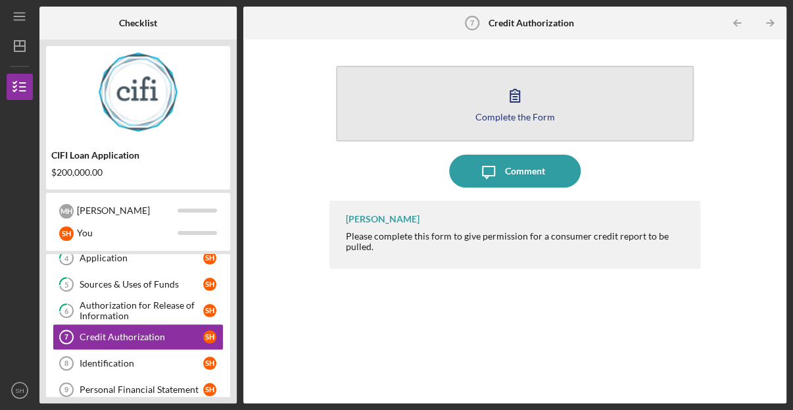
click at [497, 109] on button "Complete the Form Form" at bounding box center [515, 104] width 358 height 76
click at [532, 117] on div "Complete the Form" at bounding box center [515, 117] width 80 height 10
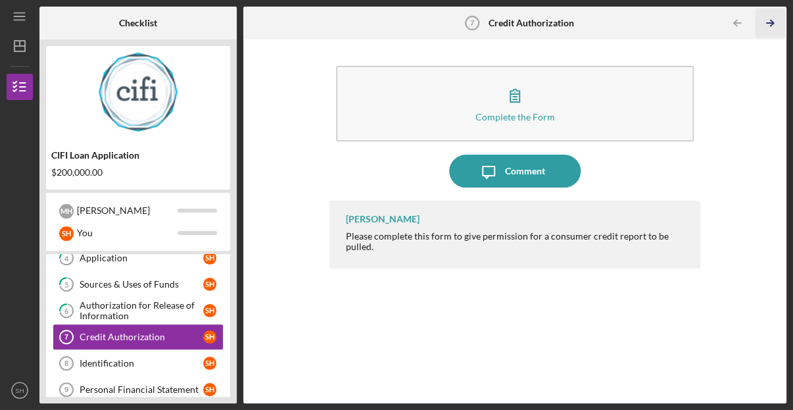
click at [770, 24] on icon "Icon/Table Pagination Arrow" at bounding box center [770, 24] width 30 height 30
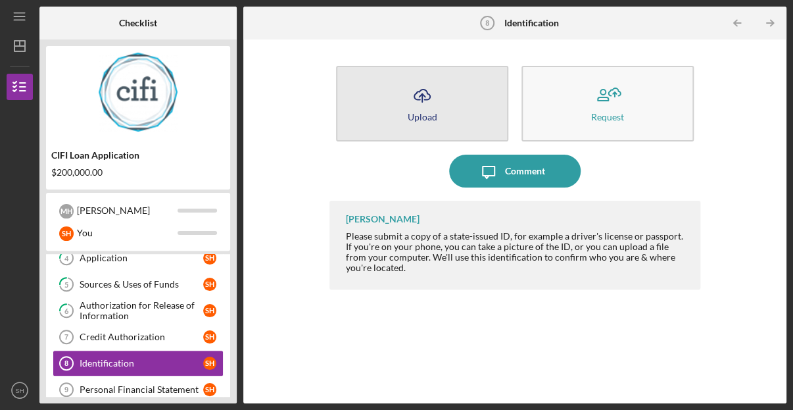
click at [454, 100] on button "Icon/Upload Upload" at bounding box center [422, 104] width 172 height 76
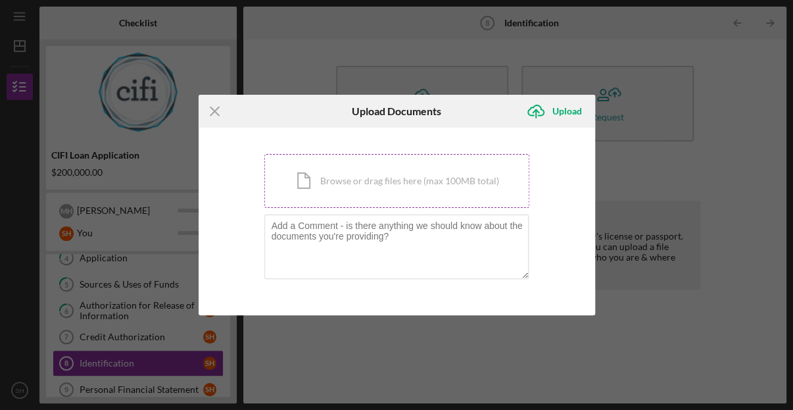
click at [360, 189] on div "Icon/Document Browse or drag files here (max 100MB total) Tap to choose files o…" at bounding box center [396, 181] width 265 height 54
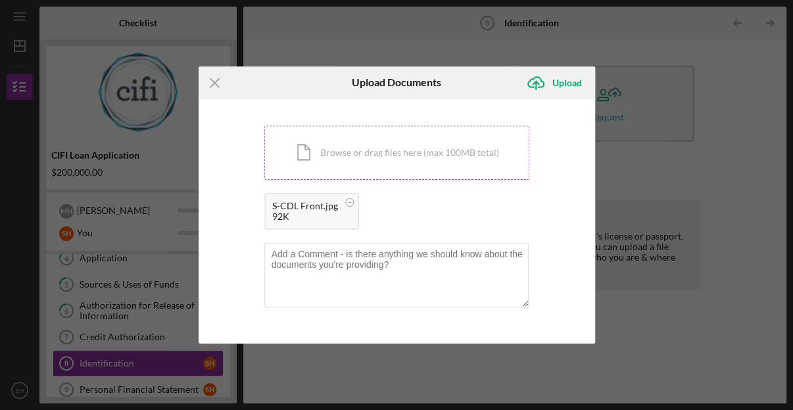
click at [416, 153] on div "Icon/Document Browse or drag files here (max 100MB total) Tap to choose files o…" at bounding box center [396, 153] width 265 height 54
click at [568, 82] on div "Upload" at bounding box center [567, 83] width 30 height 26
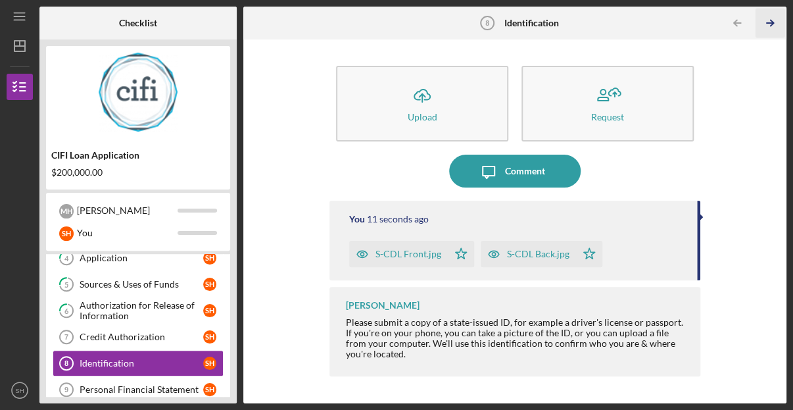
click at [770, 25] on icon "Icon/Table Pagination Arrow" at bounding box center [770, 24] width 30 height 30
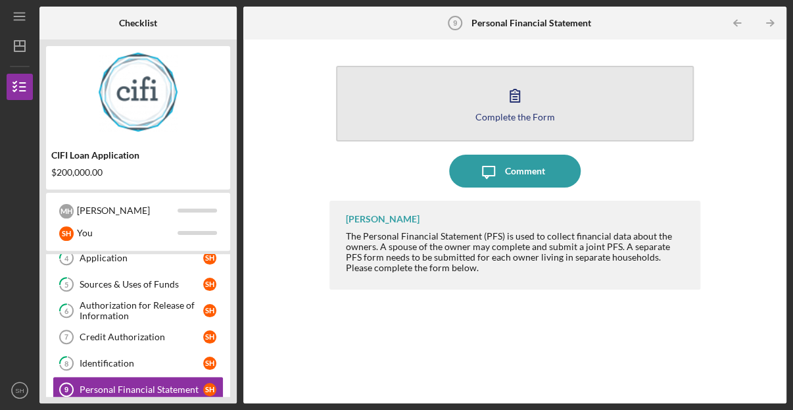
click at [518, 95] on icon "button" at bounding box center [515, 95] width 33 height 33
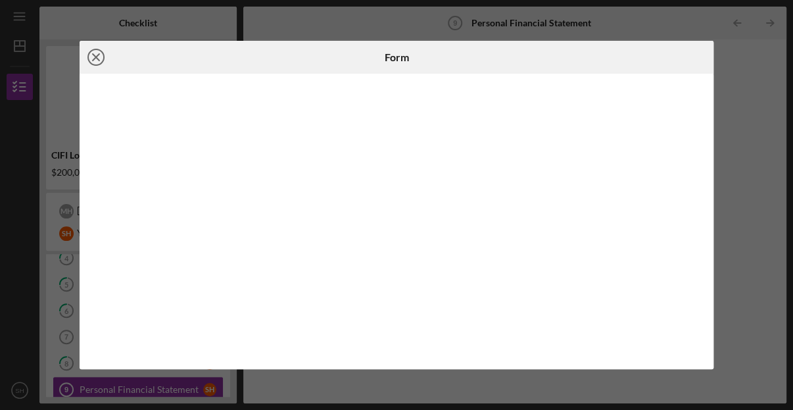
click at [97, 57] on line at bounding box center [96, 57] width 7 height 7
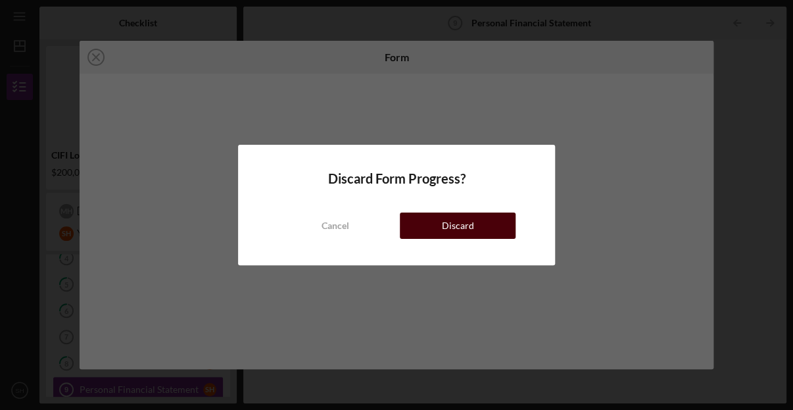
click at [476, 230] on button "Discard" at bounding box center [458, 225] width 116 height 26
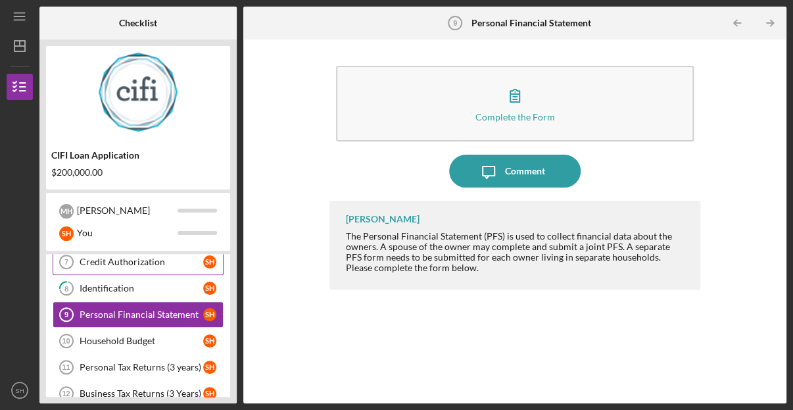
scroll to position [181, 0]
